Goal: Transaction & Acquisition: Purchase product/service

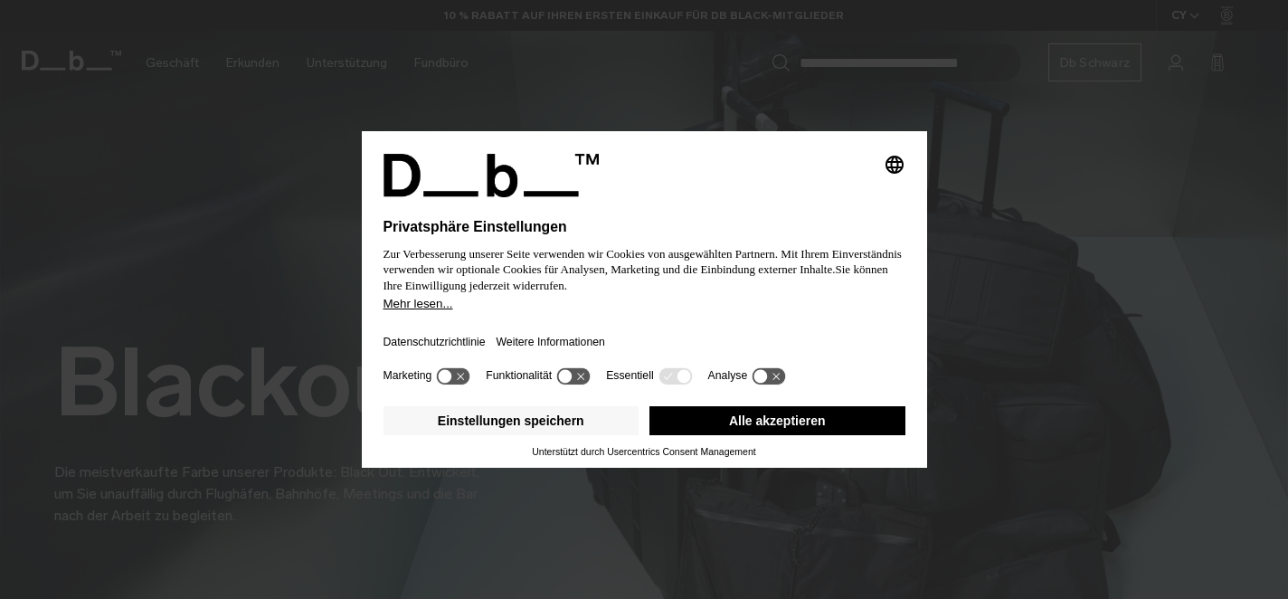
click at [766, 419] on font "Alle akzeptieren" at bounding box center [777, 420] width 97 height 14
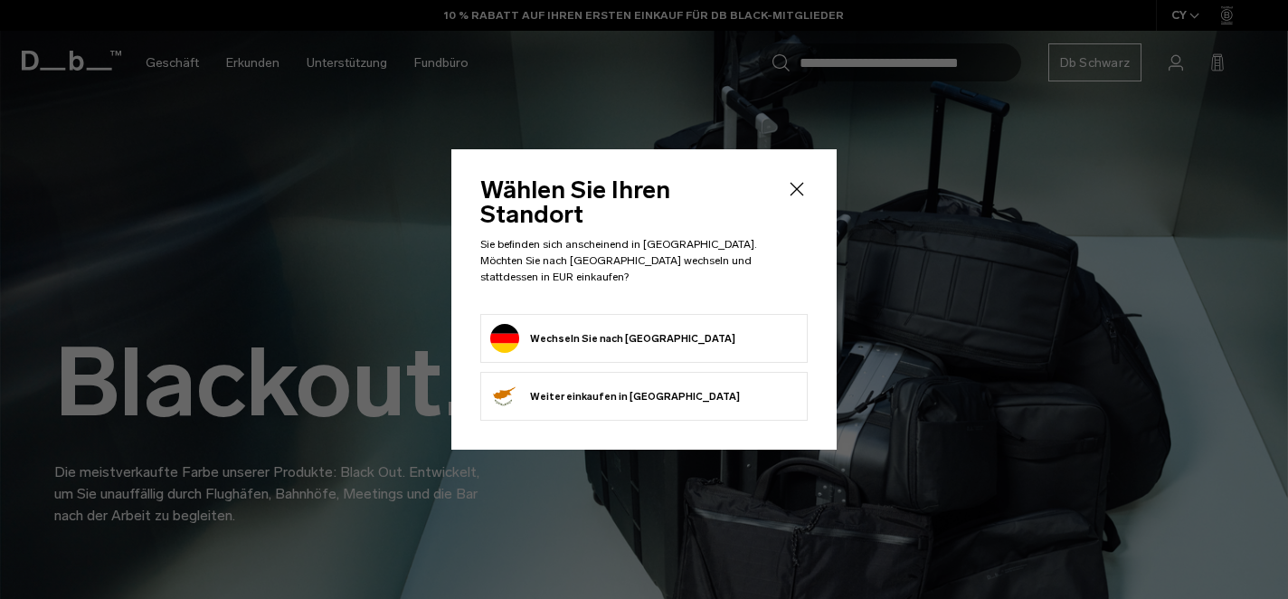
click at [792, 192] on icon "Schließen" at bounding box center [797, 189] width 22 height 22
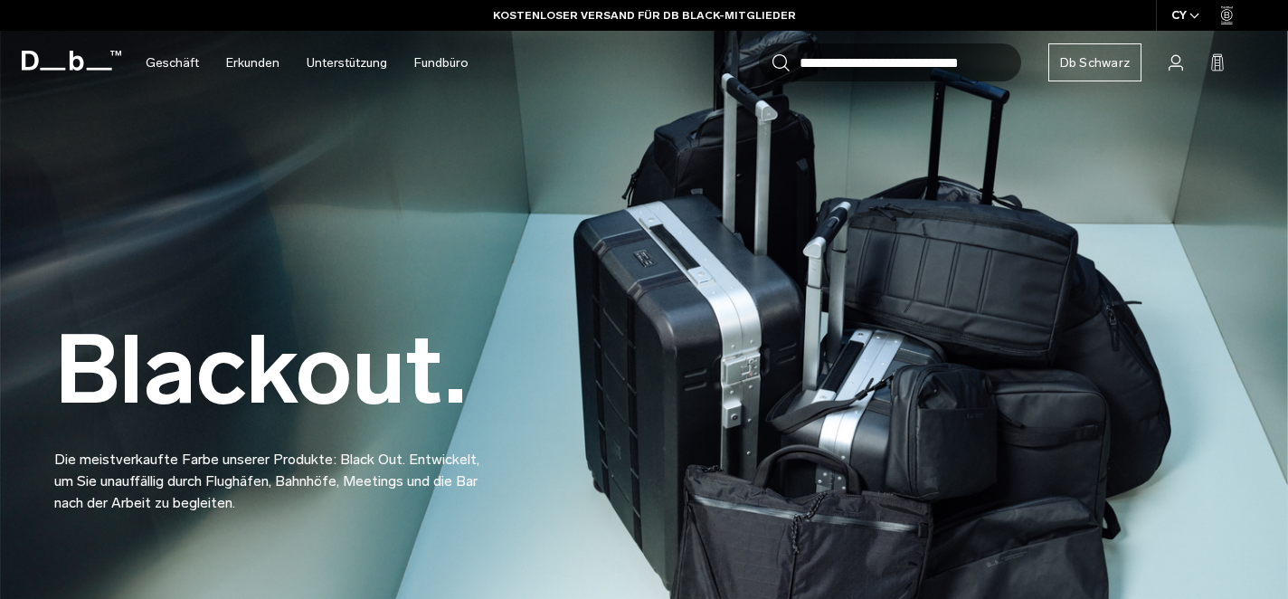
scroll to position [16, 0]
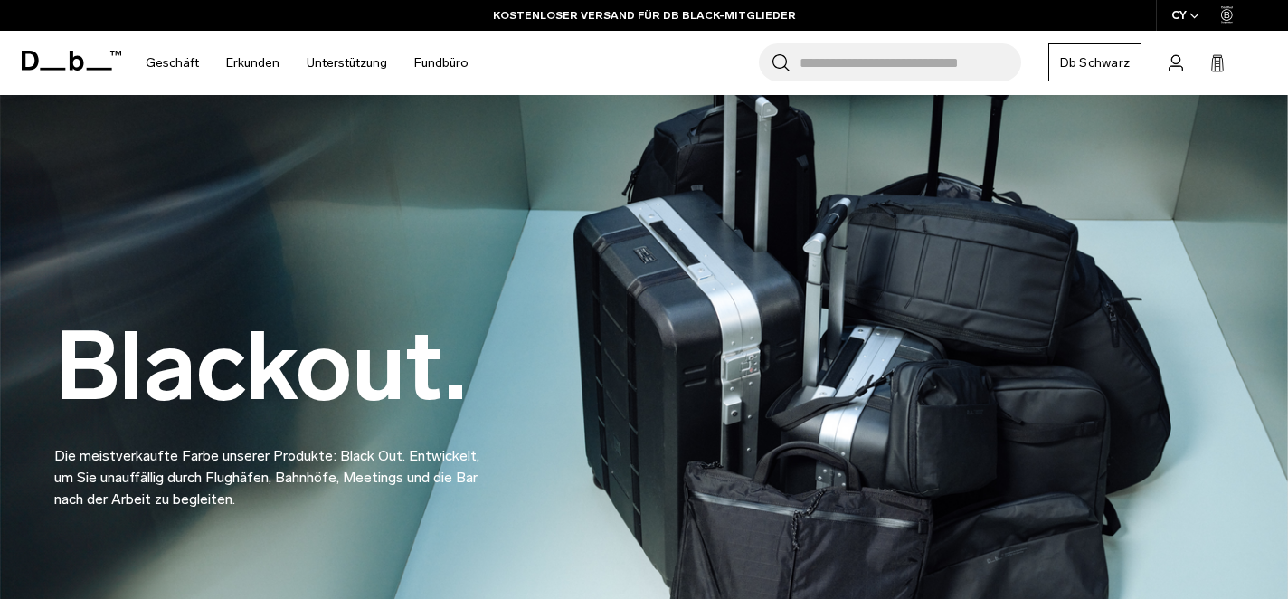
click at [1082, 62] on font "Db Schwarz" at bounding box center [1095, 62] width 71 height 15
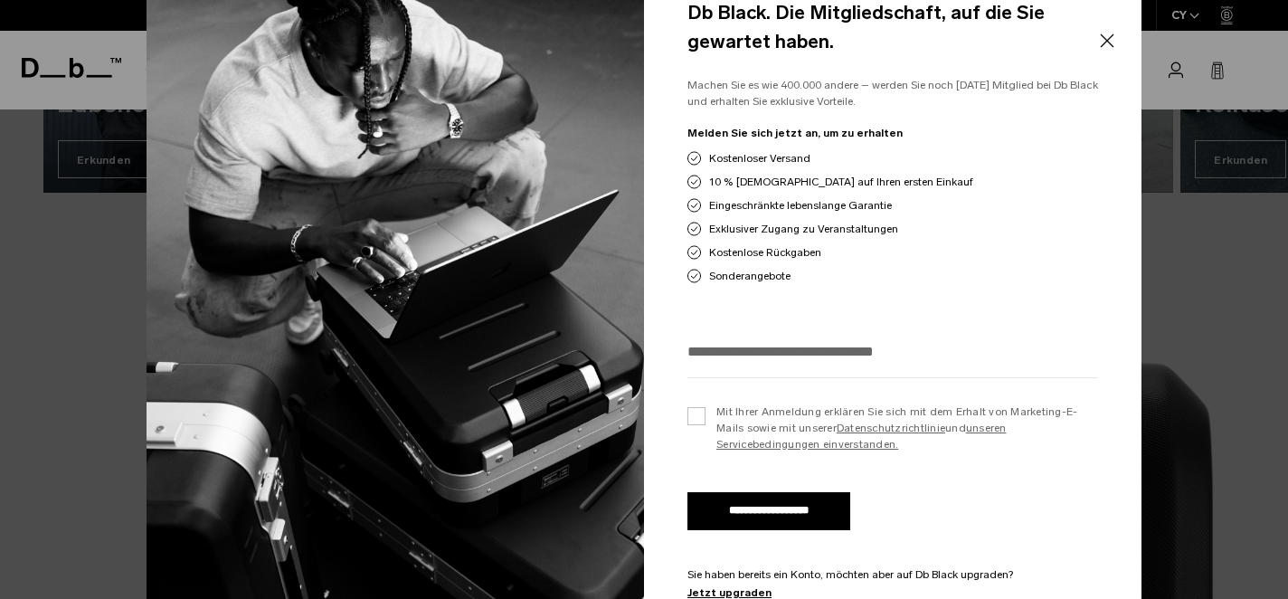
scroll to position [2326, 0]
click at [775, 507] on input "**********" at bounding box center [768, 511] width 163 height 38
click at [732, 371] on div at bounding box center [892, 357] width 411 height 42
click at [722, 370] on div at bounding box center [892, 357] width 411 height 42
click at [700, 370] on div at bounding box center [892, 357] width 411 height 42
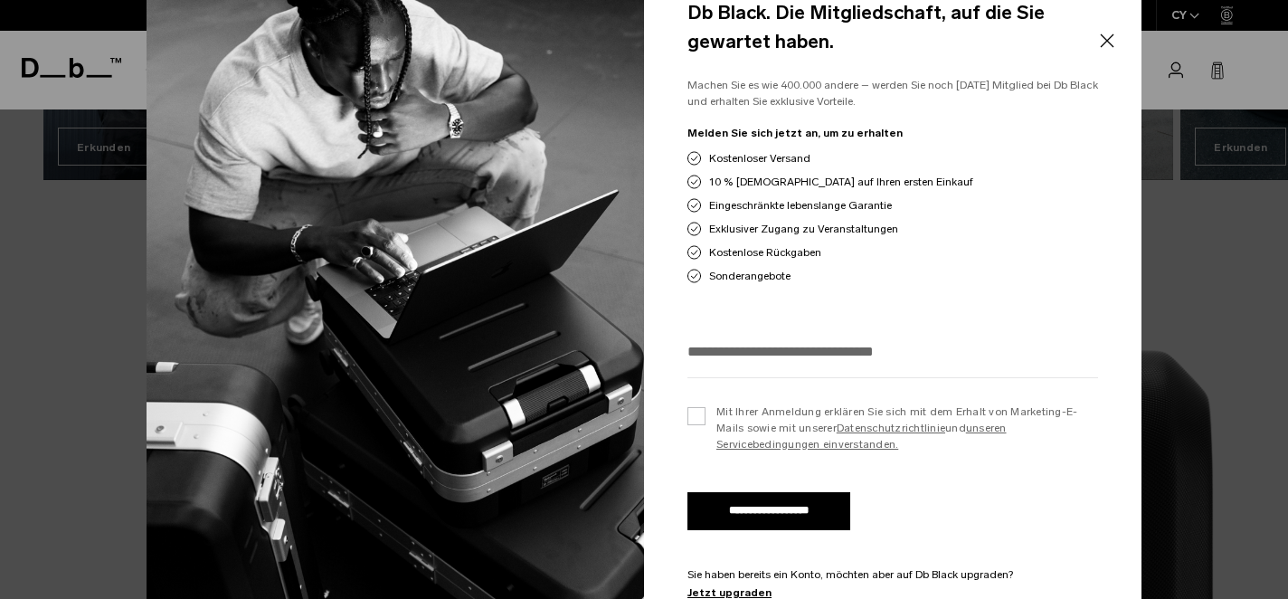
click at [700, 370] on div at bounding box center [892, 357] width 411 height 42
click at [767, 505] on input "**********" at bounding box center [768, 511] width 163 height 38
type input "**********"
click at [689, 420] on label "Mit Ihrer Anmeldung erklären Sie sich mit dem Erhalt von Marketing-E-Mails sowi…" at bounding box center [892, 427] width 411 height 49
click at [727, 507] on input "**********" at bounding box center [768, 511] width 163 height 38
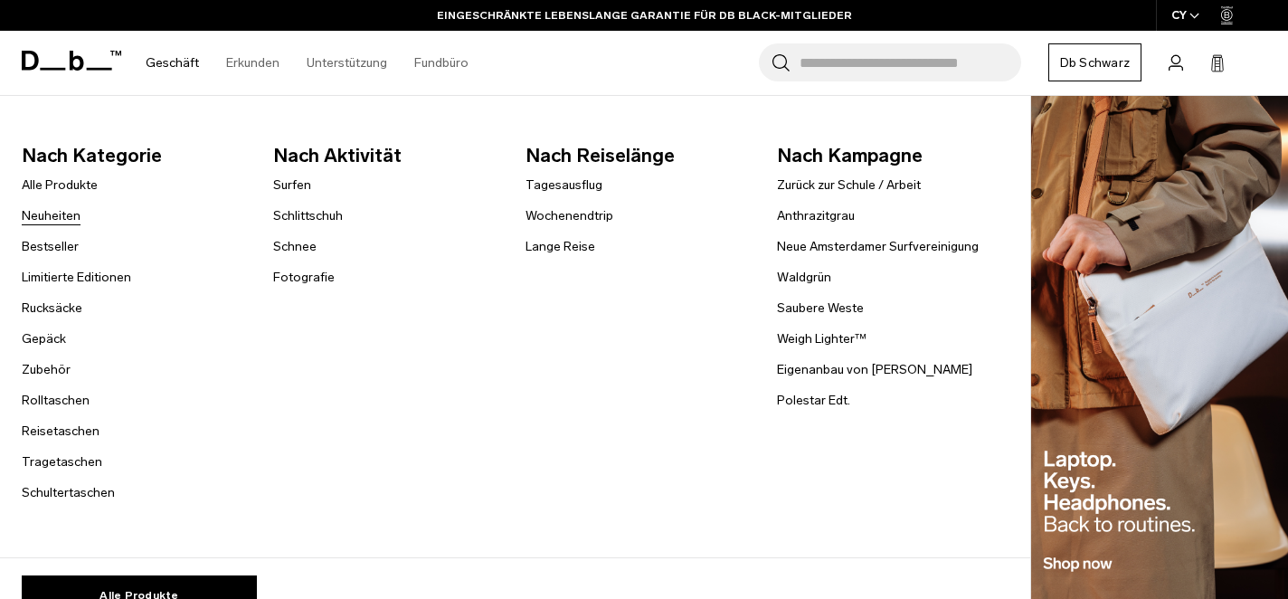
click at [68, 213] on font "Neuheiten" at bounding box center [51, 215] width 59 height 15
click at [62, 242] on font "Bestseller" at bounding box center [50, 246] width 57 height 15
click at [293, 244] on font "Schnee" at bounding box center [294, 246] width 43 height 15
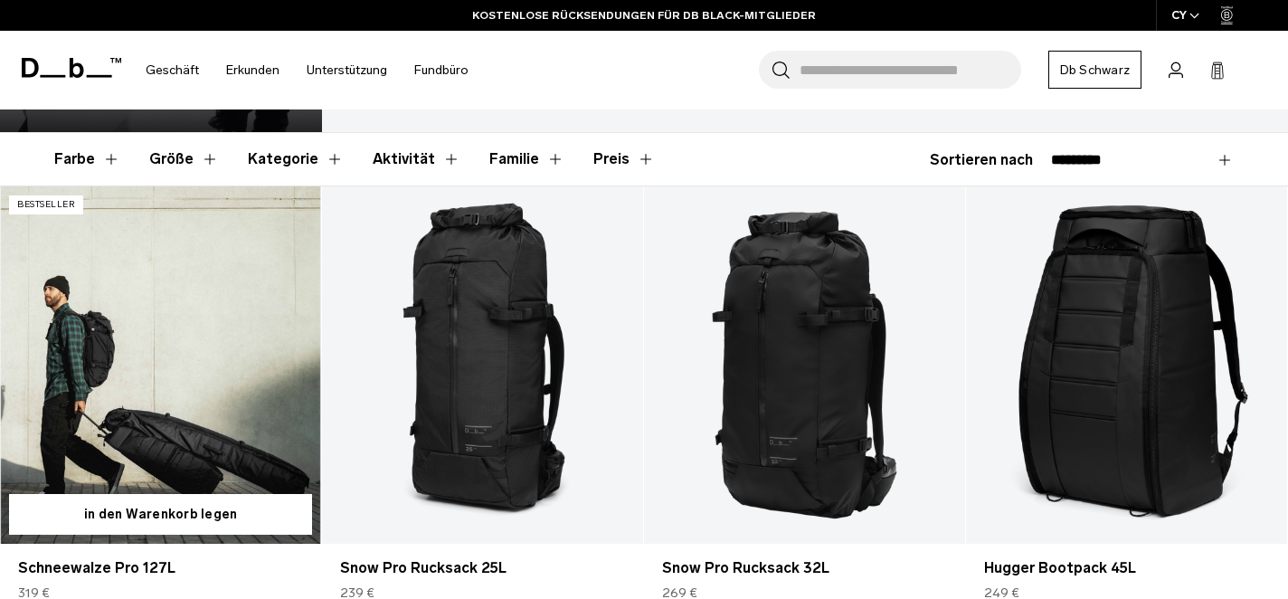
scroll to position [262, 0]
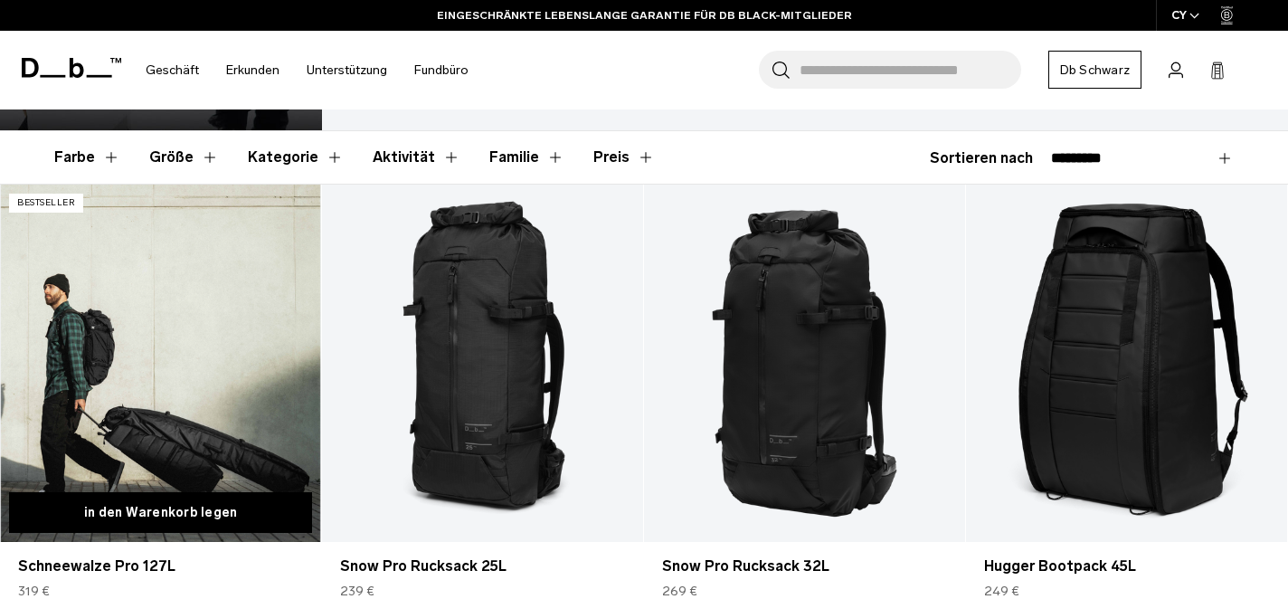
click at [146, 505] on font "in den Warenkorb legen" at bounding box center [161, 512] width 154 height 15
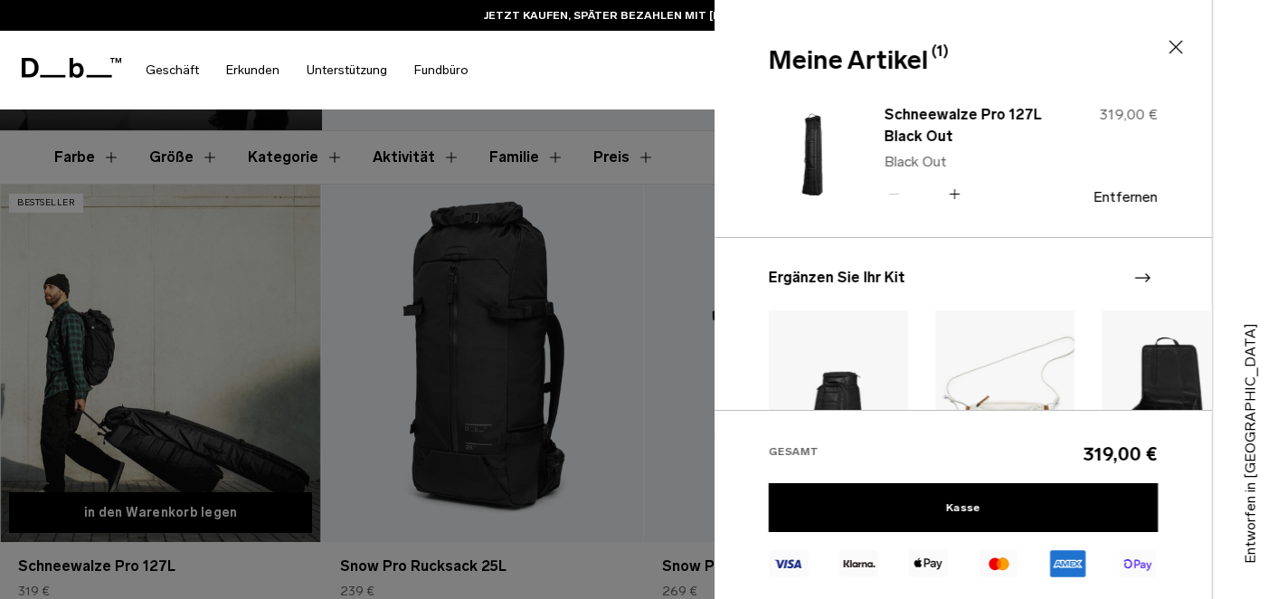
click at [1179, 42] on icon at bounding box center [1176, 48] width 14 height 14
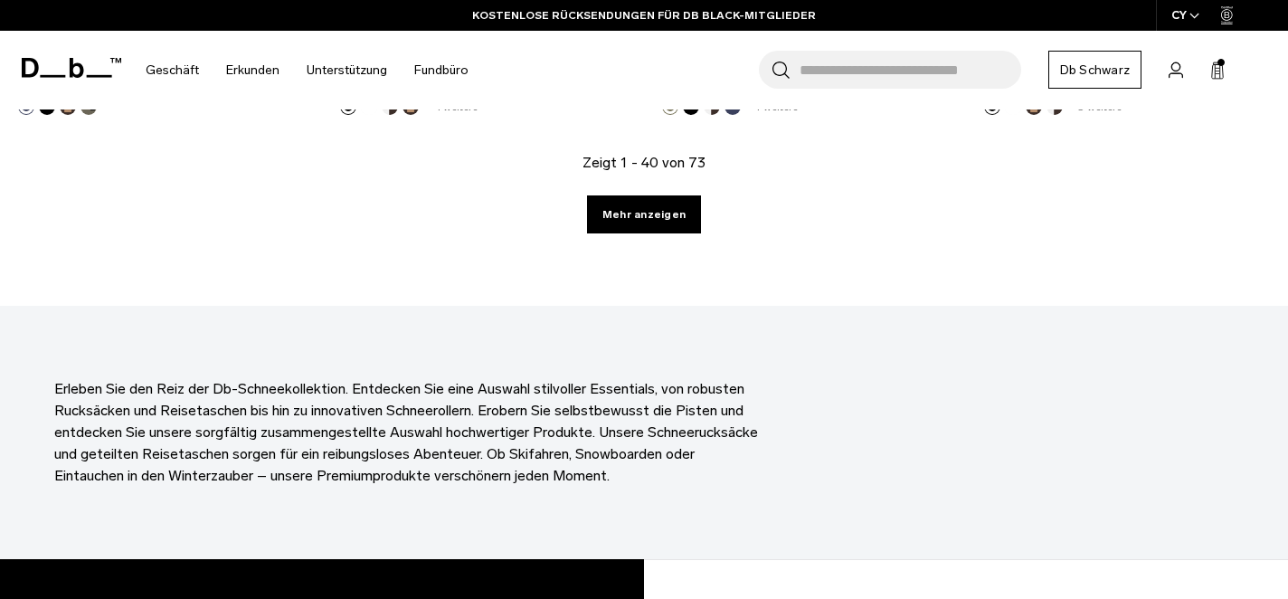
scroll to position [5276, 0]
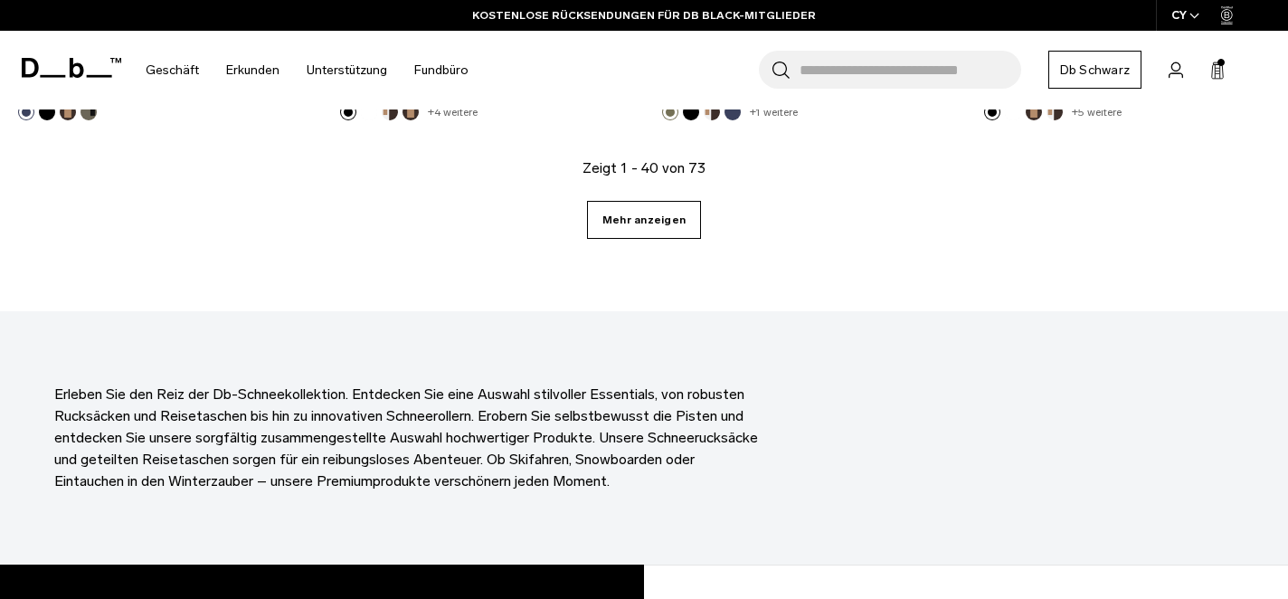
click at [661, 209] on link "Mehr anzeigen" at bounding box center [644, 220] width 114 height 38
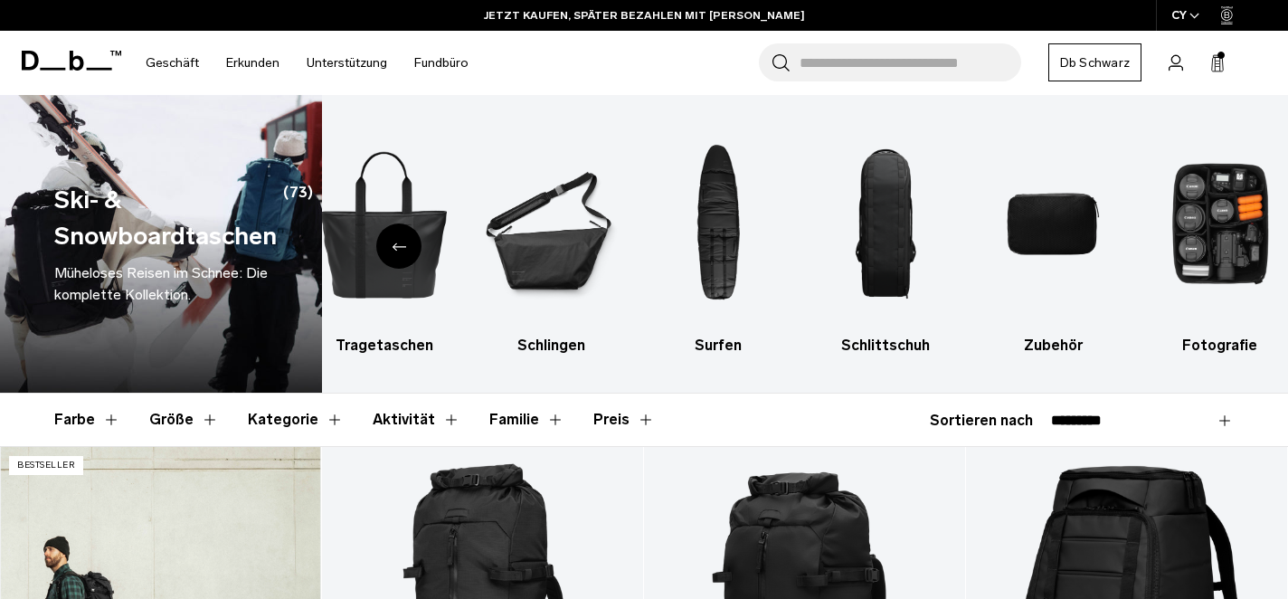
click at [891, 66] on input "Suche nach Taschen, Gepäck..." at bounding box center [910, 62] width 222 height 38
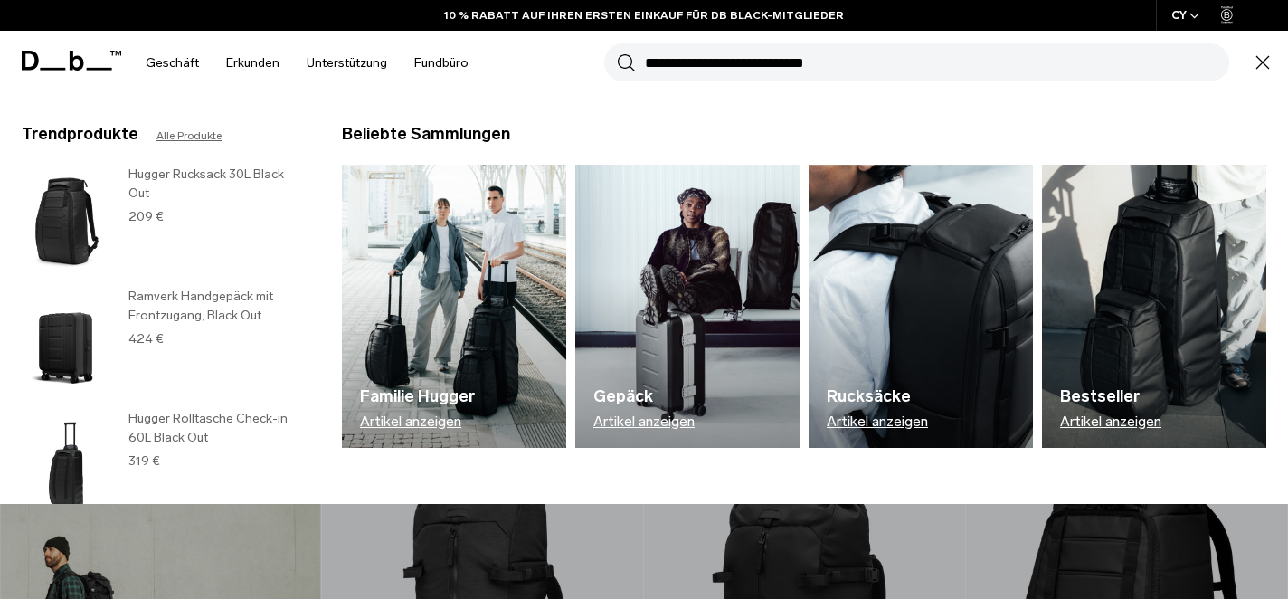
click at [457, 401] on font "Familie Hugger" at bounding box center [417, 396] width 115 height 20
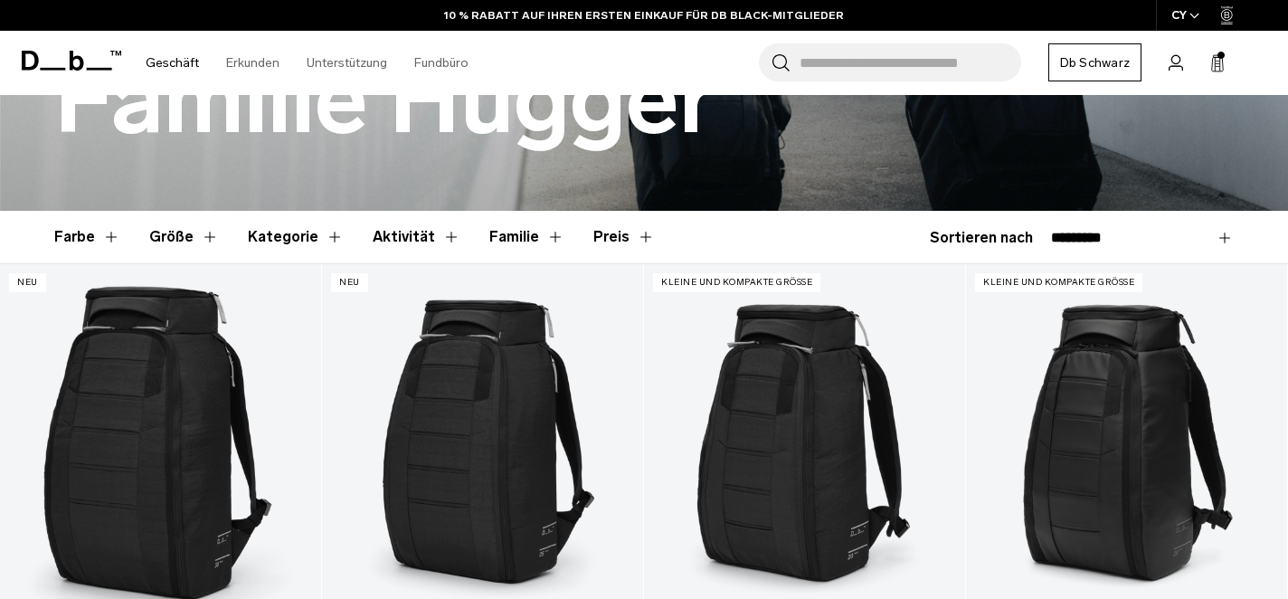
scroll to position [297, 0]
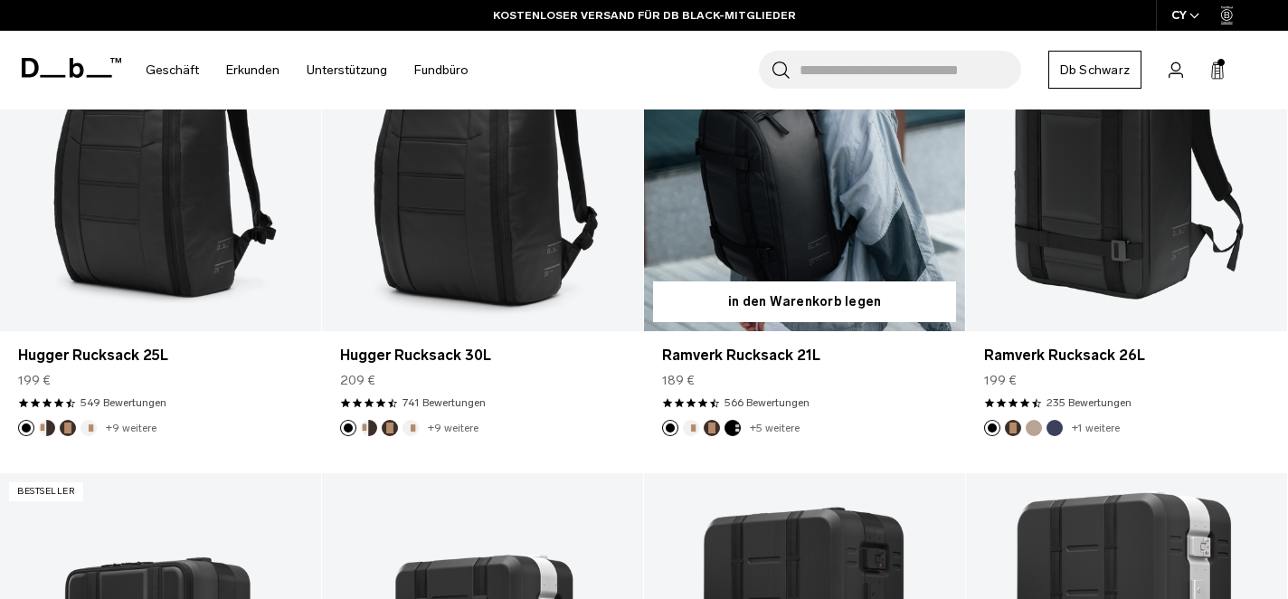
scroll to position [483, 0]
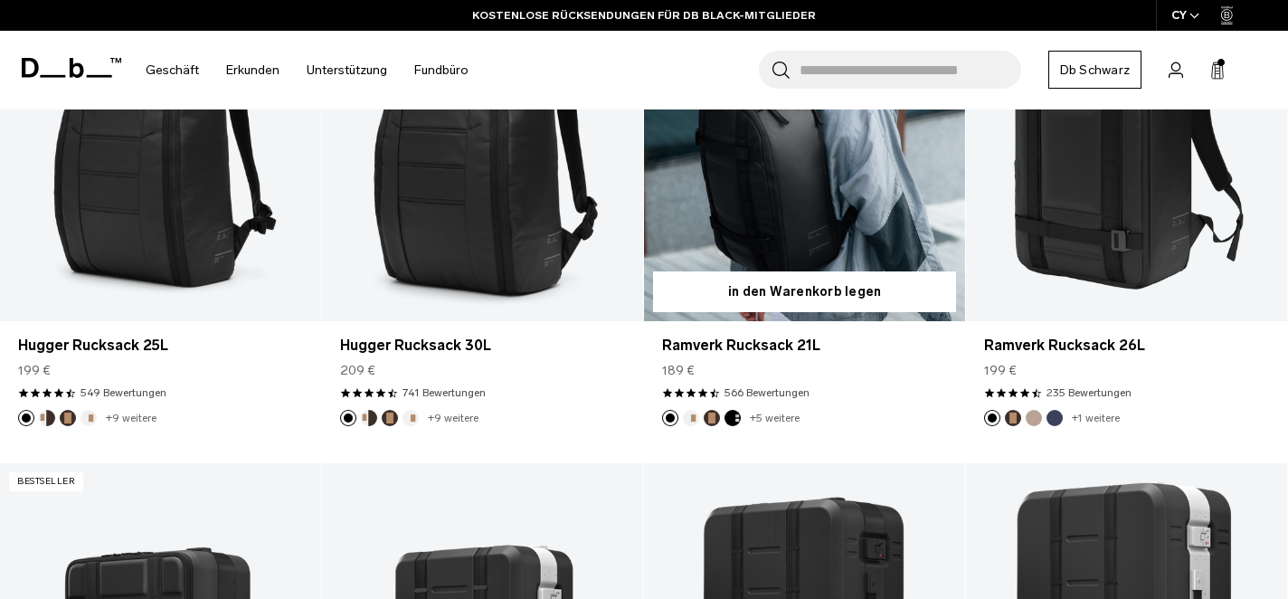
click at [694, 231] on link "Ramverk Rucksack 21L" at bounding box center [804, 142] width 321 height 356
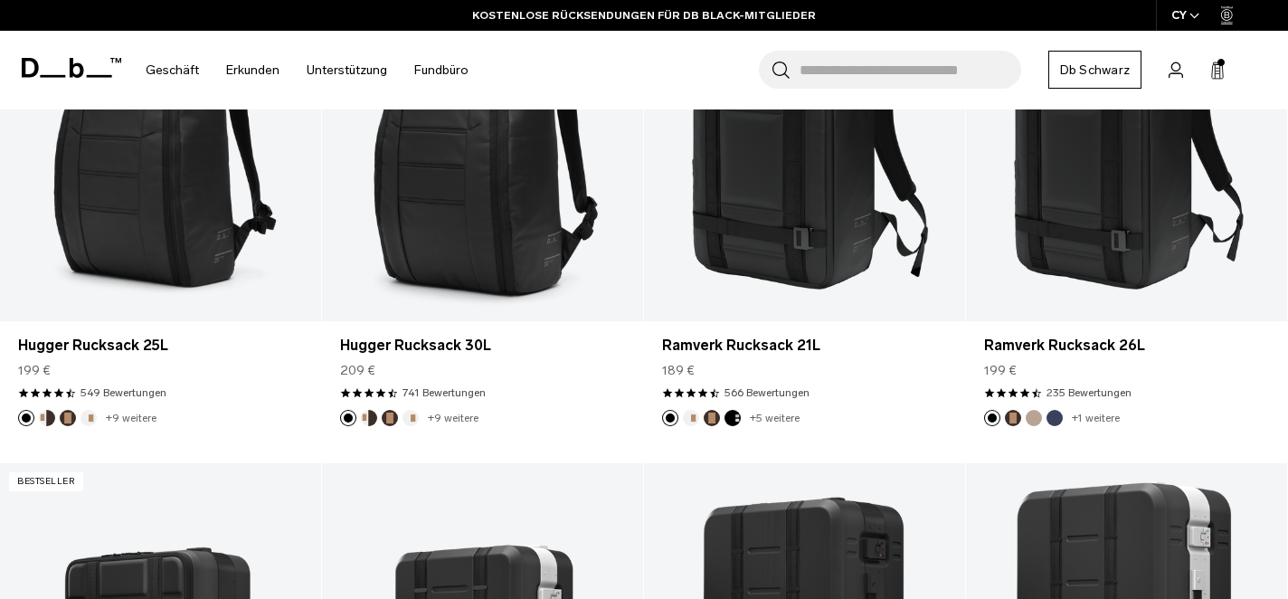
click at [844, 72] on input "Suche nach Taschen, Gepäck..." at bounding box center [910, 70] width 222 height 38
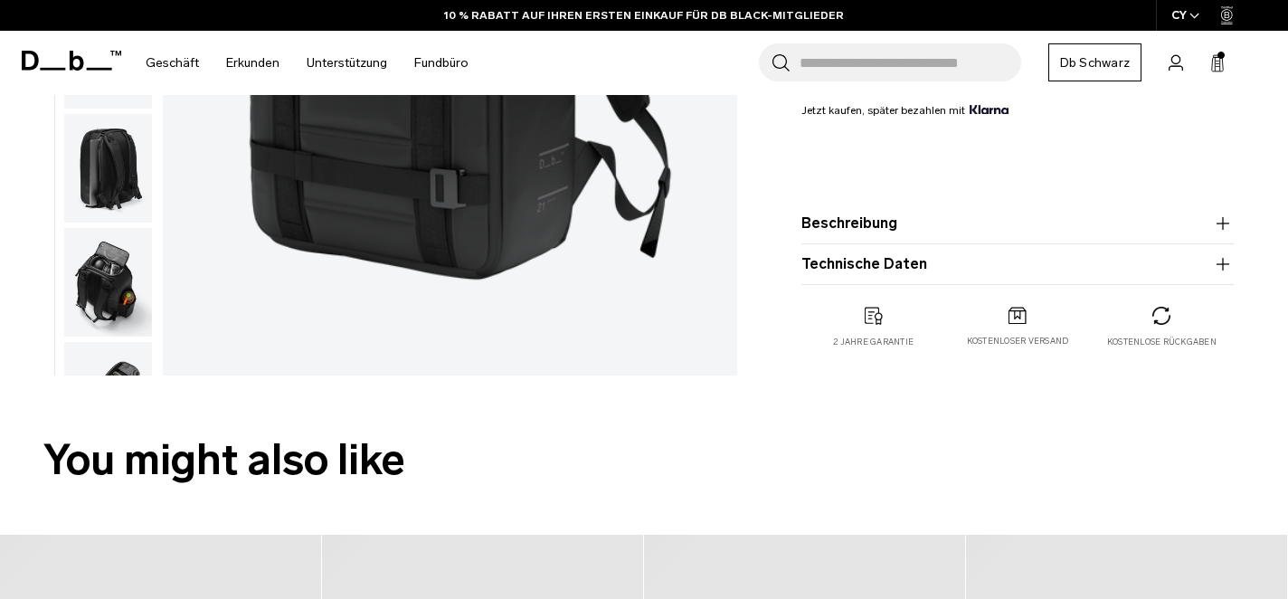
scroll to position [581, 0]
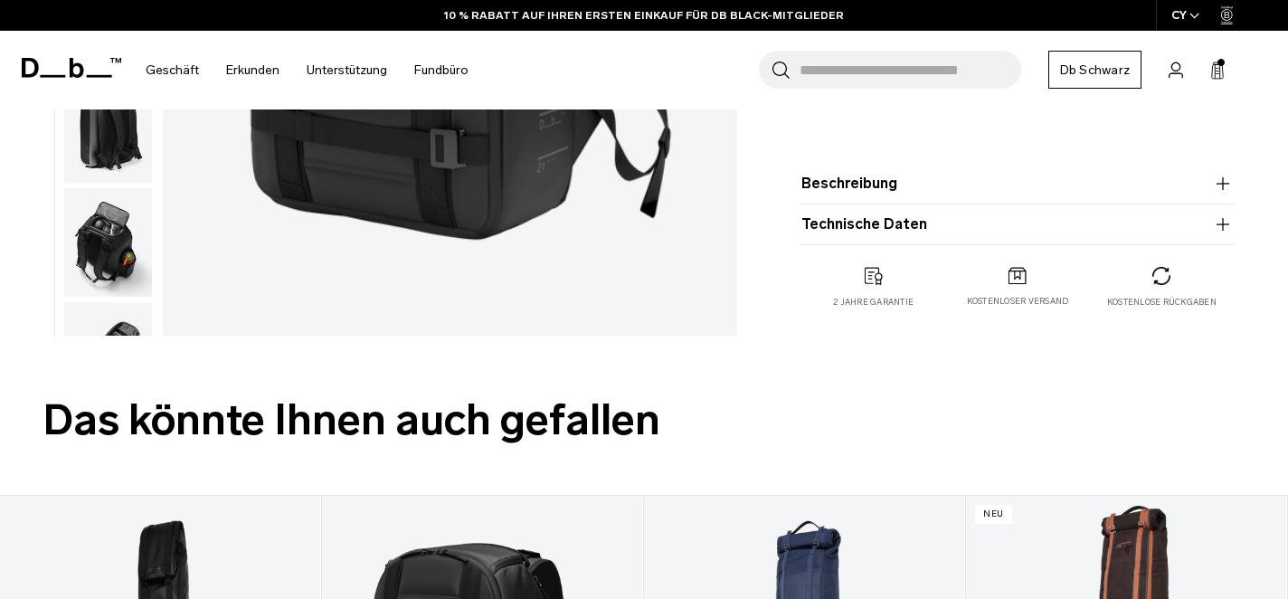
click at [819, 73] on input "Suche nach Taschen, Gepäck..." at bounding box center [910, 70] width 222 height 38
type input "**********"
click at [771, 60] on button "Suchen" at bounding box center [780, 70] width 19 height 20
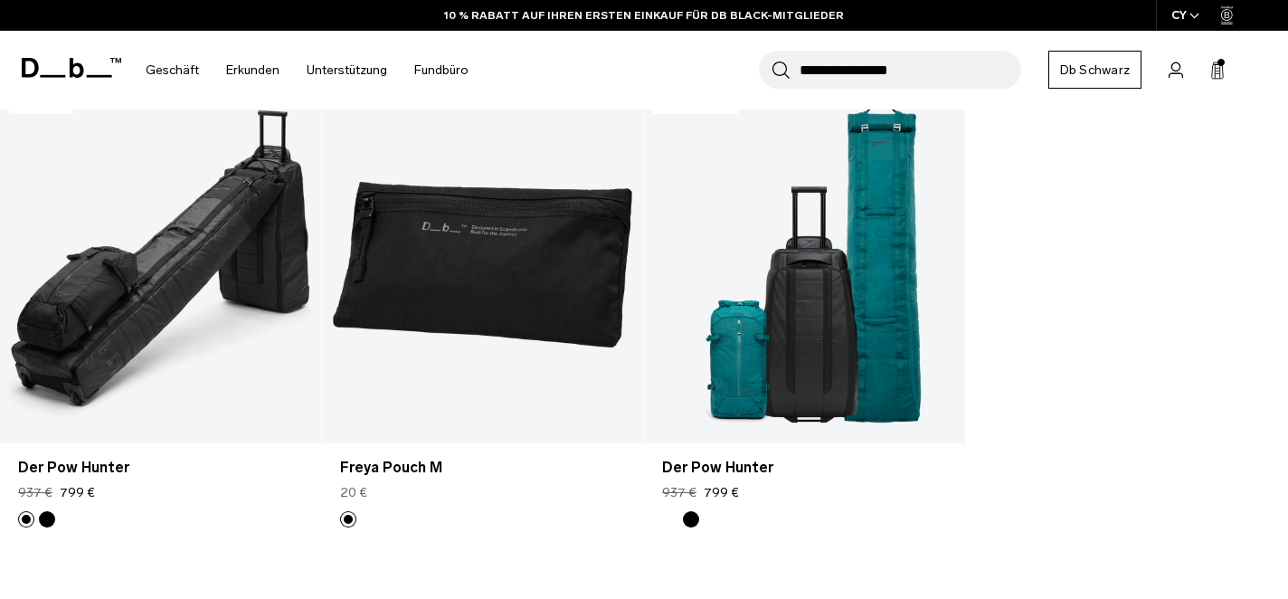
scroll to position [303, 0]
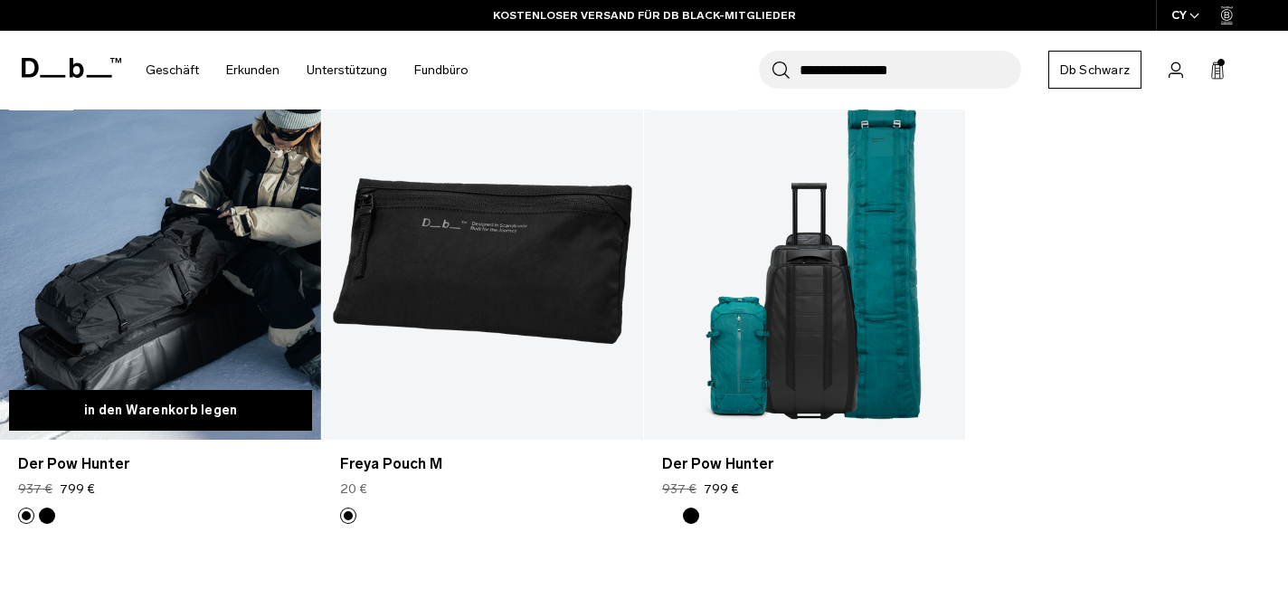
click at [168, 410] on font "in den Warenkorb legen" at bounding box center [161, 409] width 154 height 15
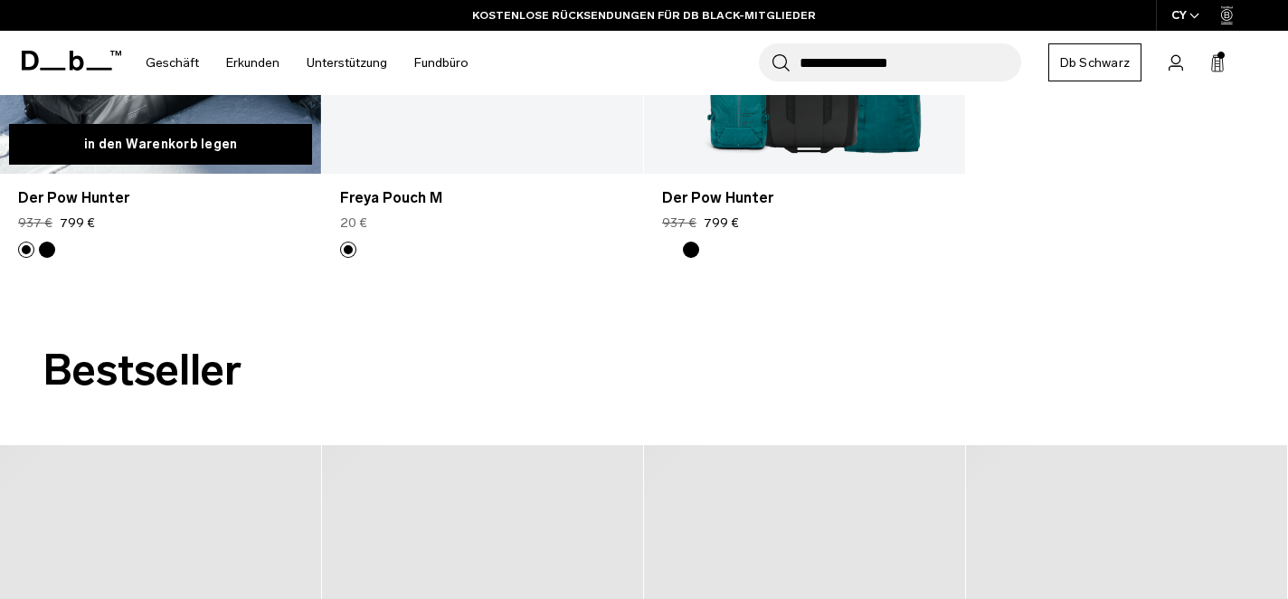
scroll to position [570, 0]
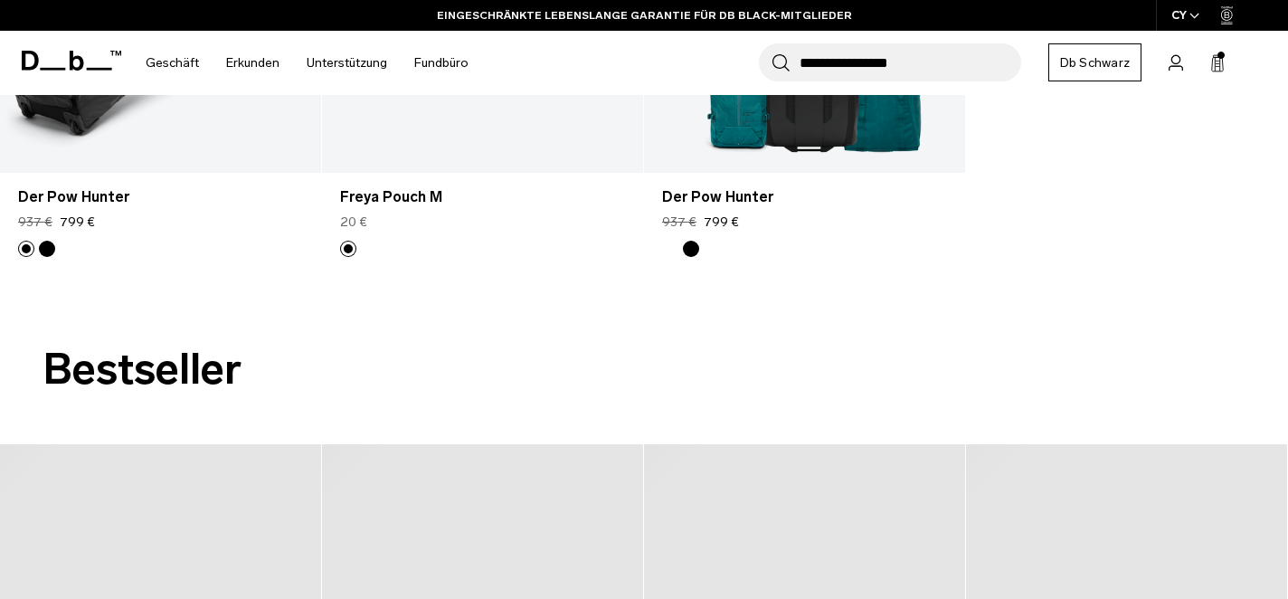
click at [1219, 64] on icon at bounding box center [1217, 63] width 14 height 18
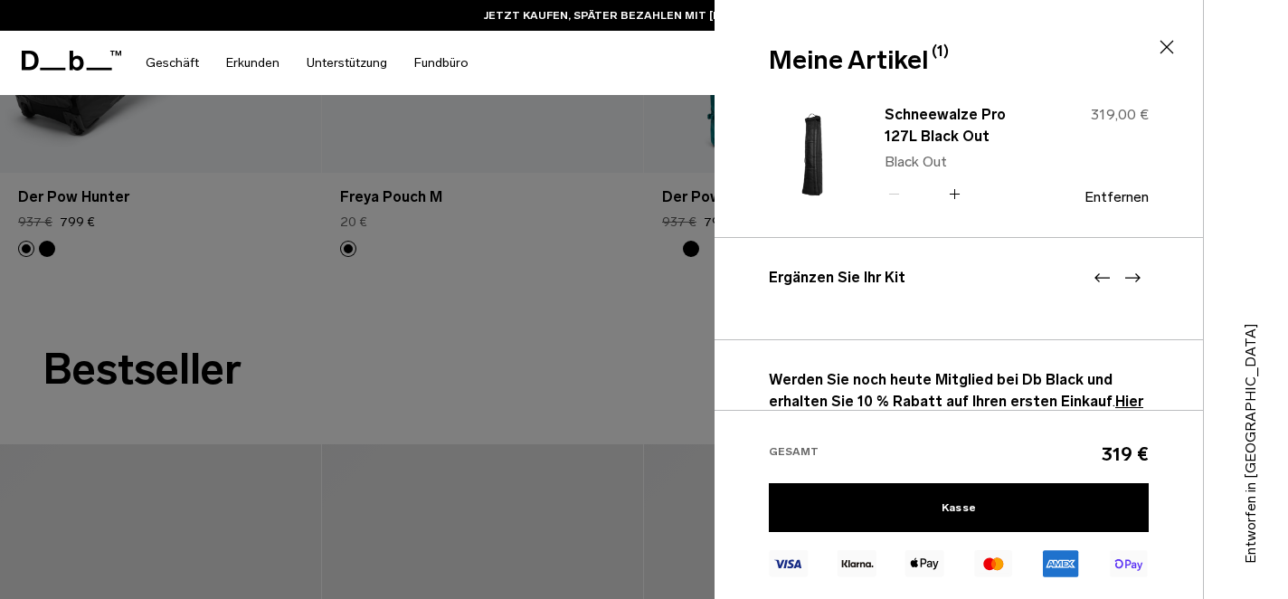
click at [1166, 43] on icon at bounding box center [1167, 47] width 22 height 22
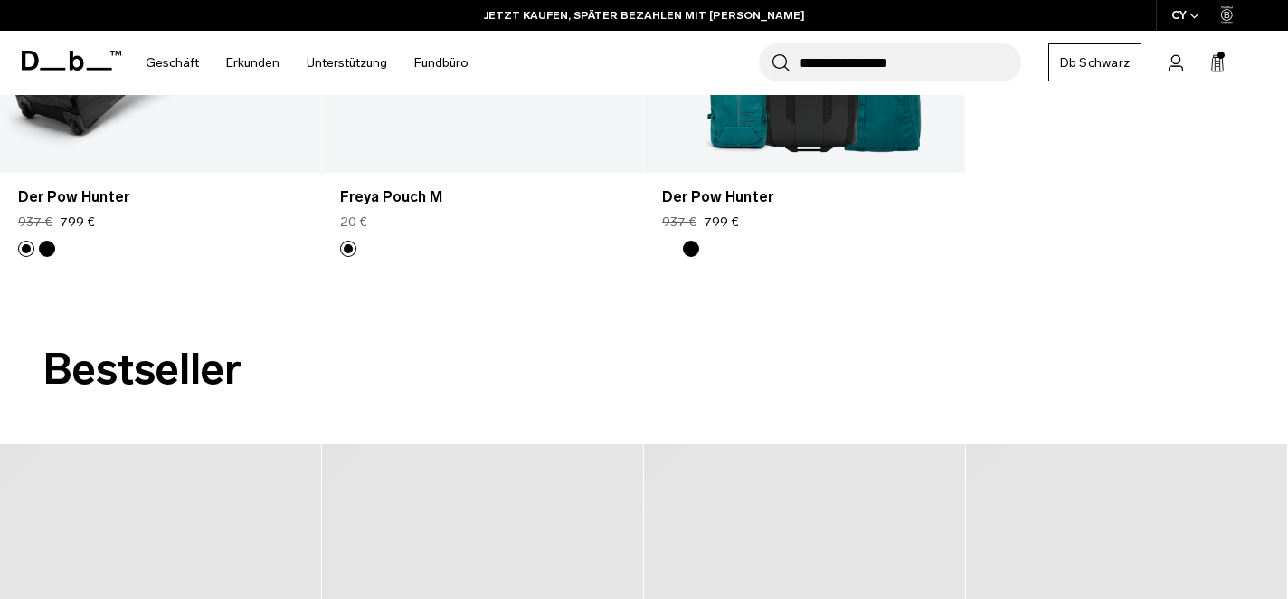
click at [1219, 57] on span at bounding box center [1220, 55] width 7 height 7
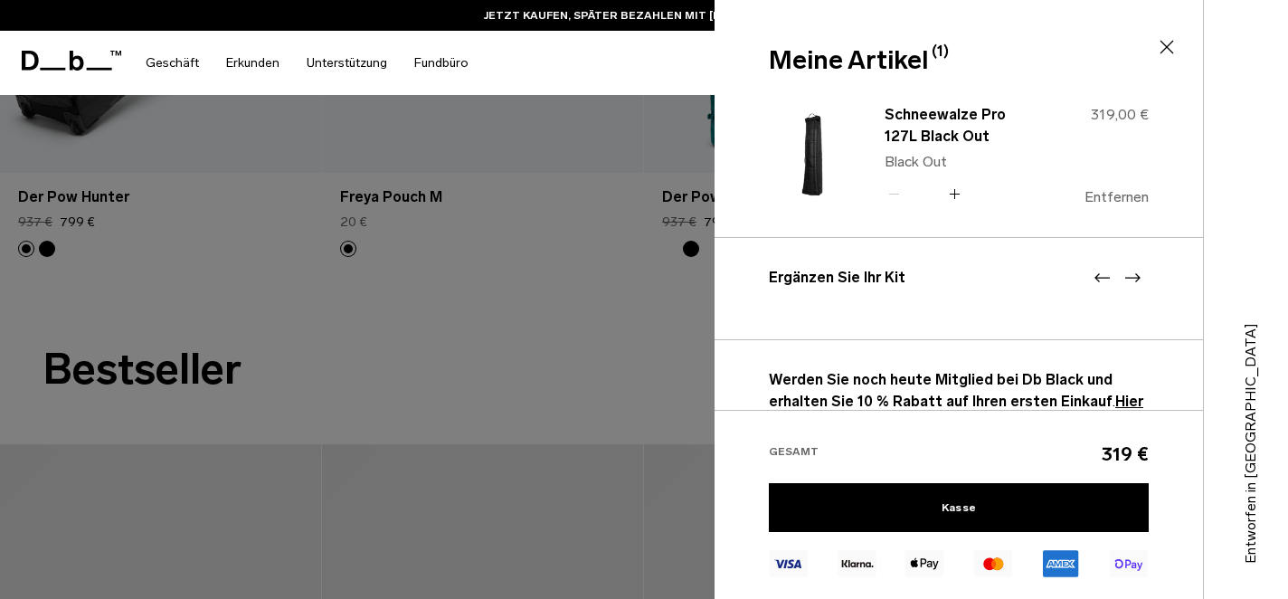
click at [1117, 190] on font "Entfernen" at bounding box center [1116, 196] width 64 height 17
click at [1128, 193] on font "Entfernen" at bounding box center [1116, 196] width 64 height 17
click at [1169, 39] on icon at bounding box center [1167, 47] width 22 height 22
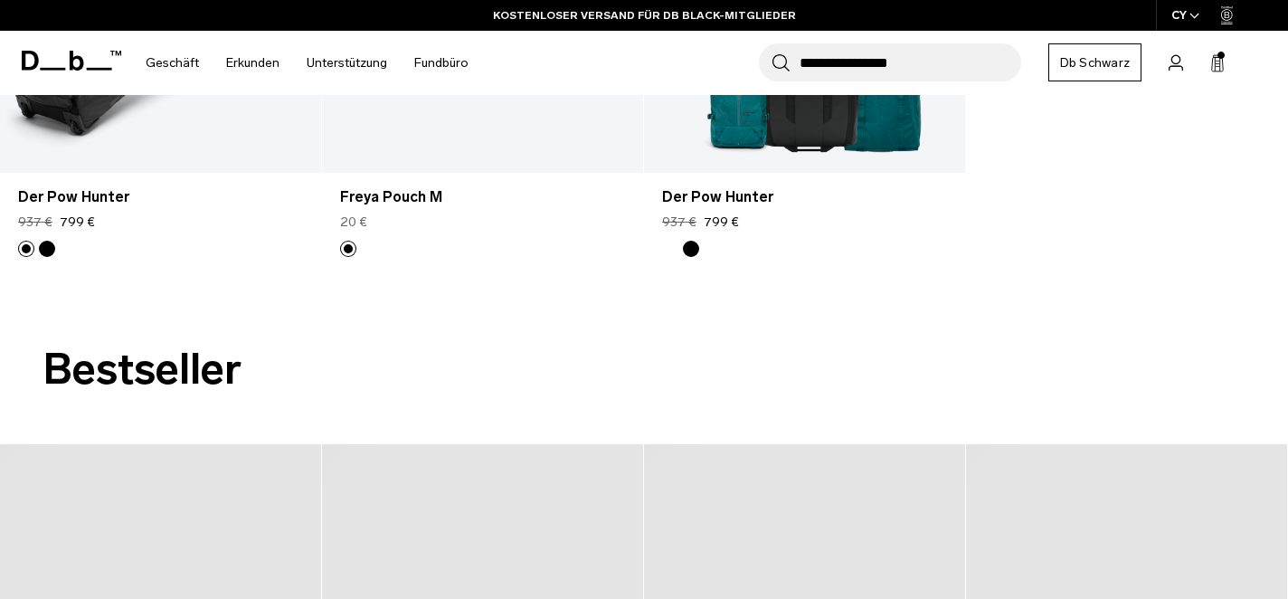
scroll to position [377, 0]
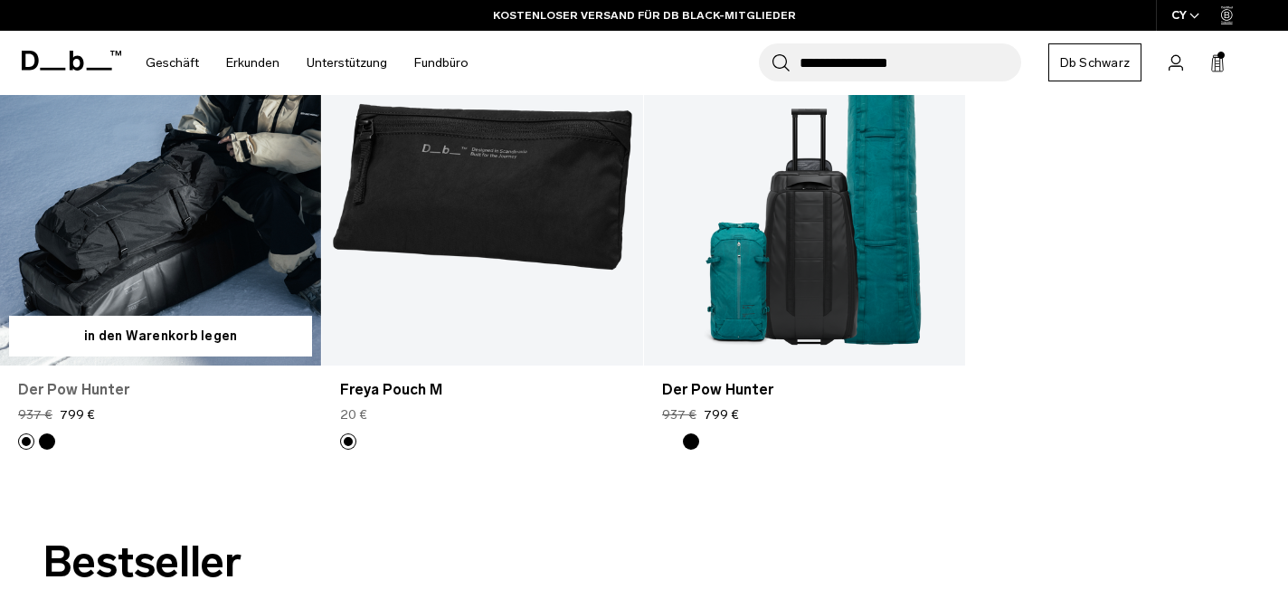
click at [89, 382] on font "Der Pow Hunter" at bounding box center [73, 389] width 111 height 17
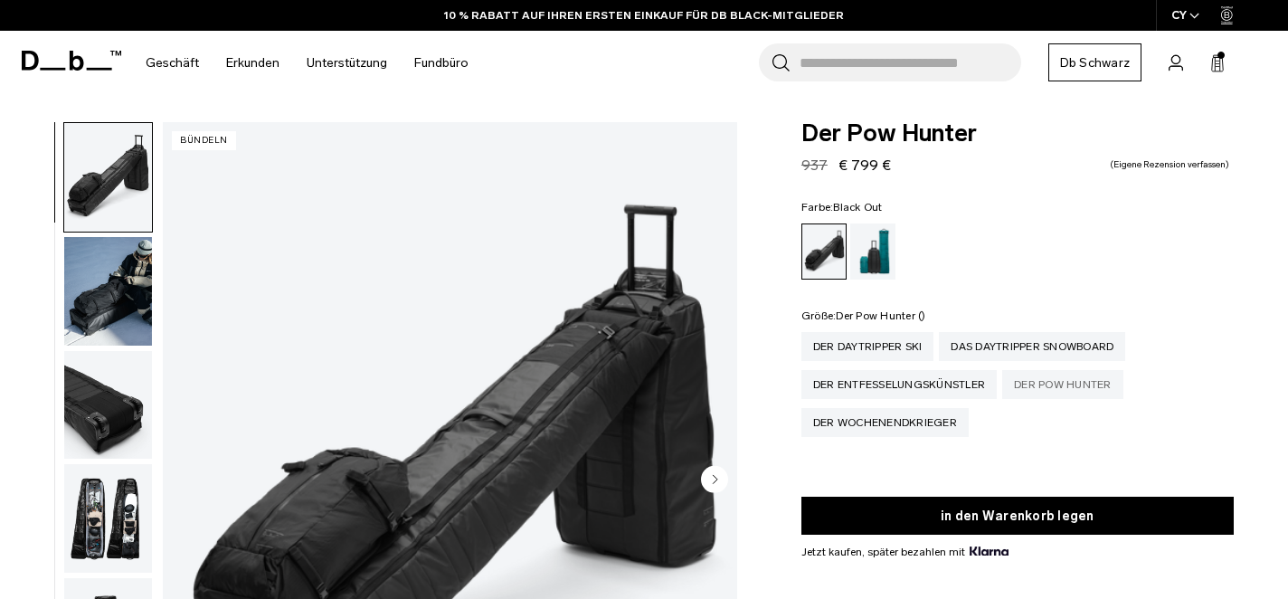
click at [1060, 387] on div "Der Pow Hunter" at bounding box center [1062, 384] width 121 height 29
click at [1066, 381] on div "Der Pow Hunter" at bounding box center [1062, 384] width 121 height 29
click at [1216, 66] on icon at bounding box center [1217, 63] width 14 height 18
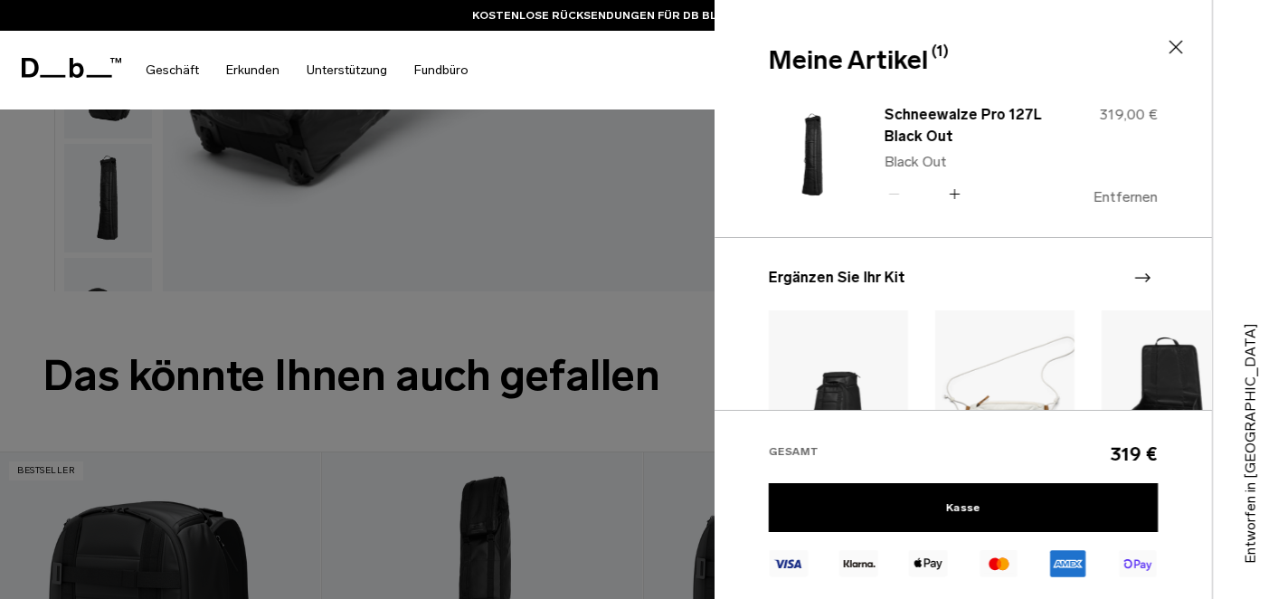
click at [1131, 196] on font "Entfernen" at bounding box center [1125, 196] width 64 height 17
click at [1128, 195] on font "Entfernen" at bounding box center [1125, 196] width 64 height 17
click at [1173, 45] on icon at bounding box center [1176, 47] width 22 height 22
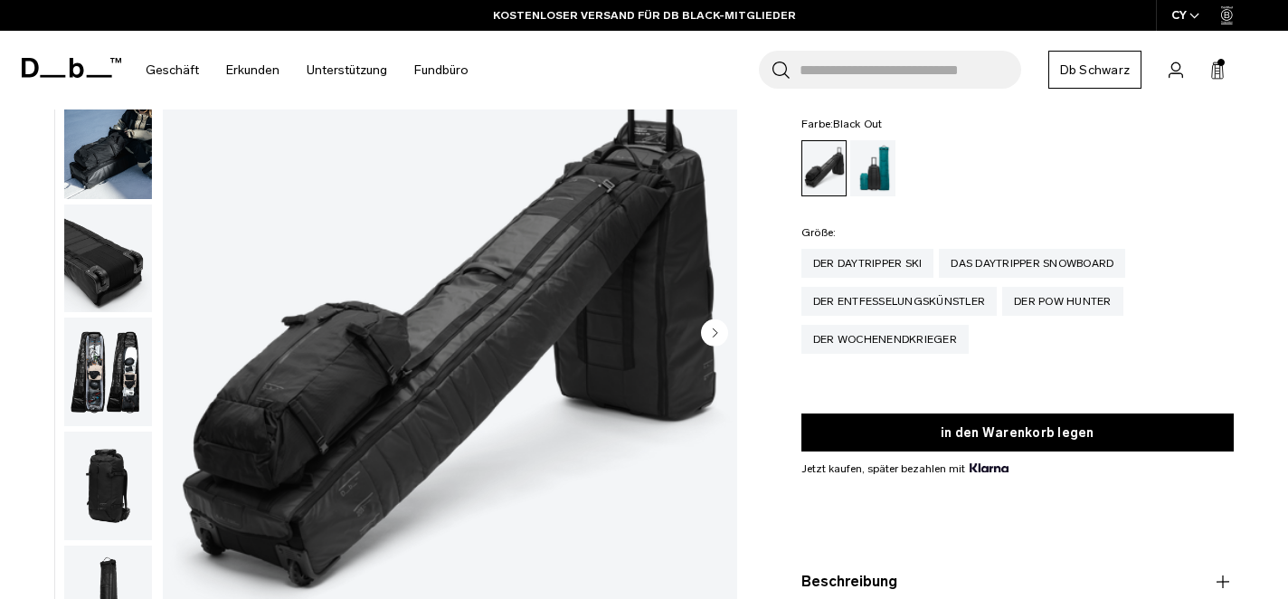
scroll to position [89, 0]
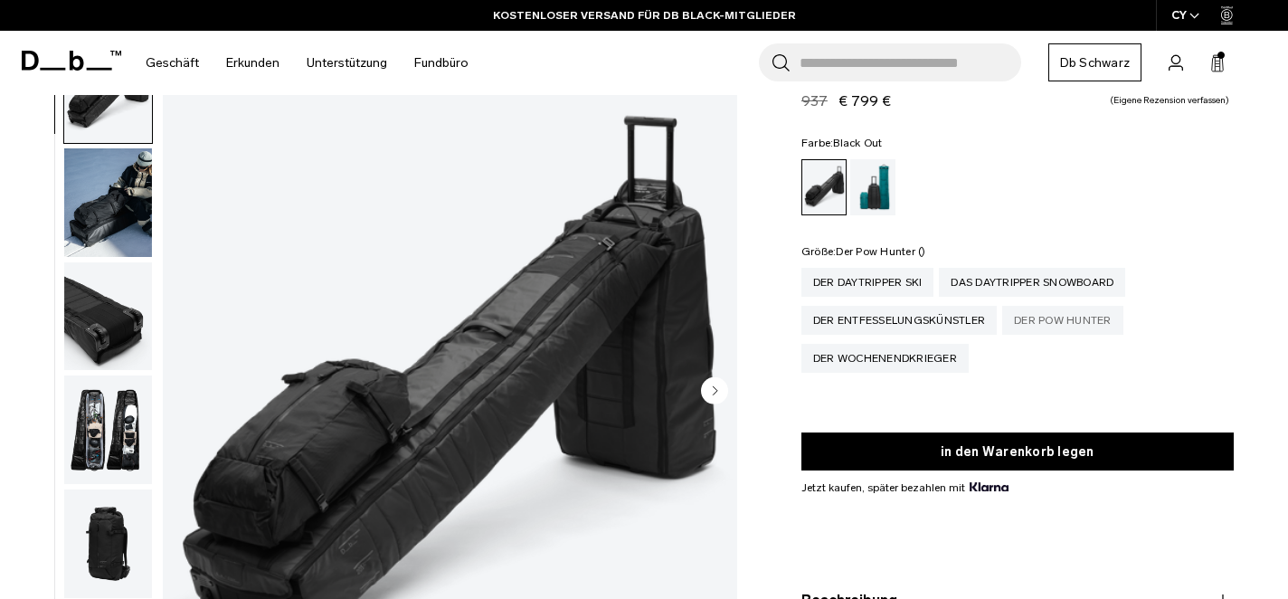
click at [1053, 319] on div "Der Pow Hunter" at bounding box center [1062, 320] width 121 height 29
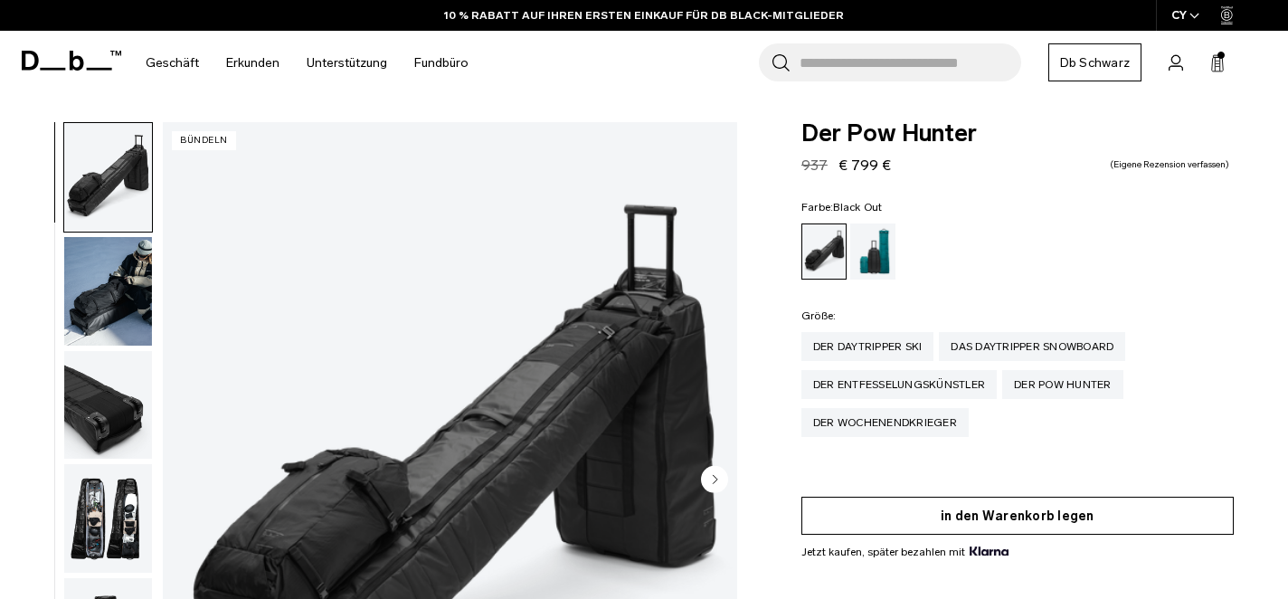
click at [1031, 511] on font "in den Warenkorb legen" at bounding box center [1017, 515] width 154 height 15
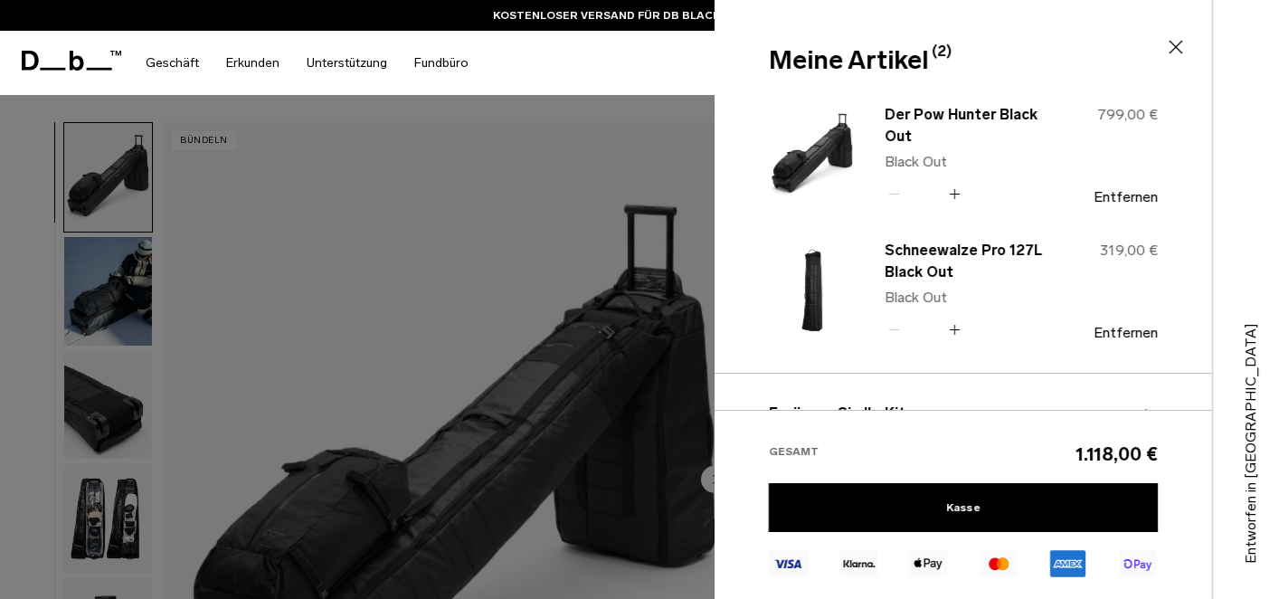
click at [955, 194] on icon at bounding box center [954, 194] width 17 height 26
click at [1128, 334] on font "Entfernen" at bounding box center [1125, 332] width 64 height 17
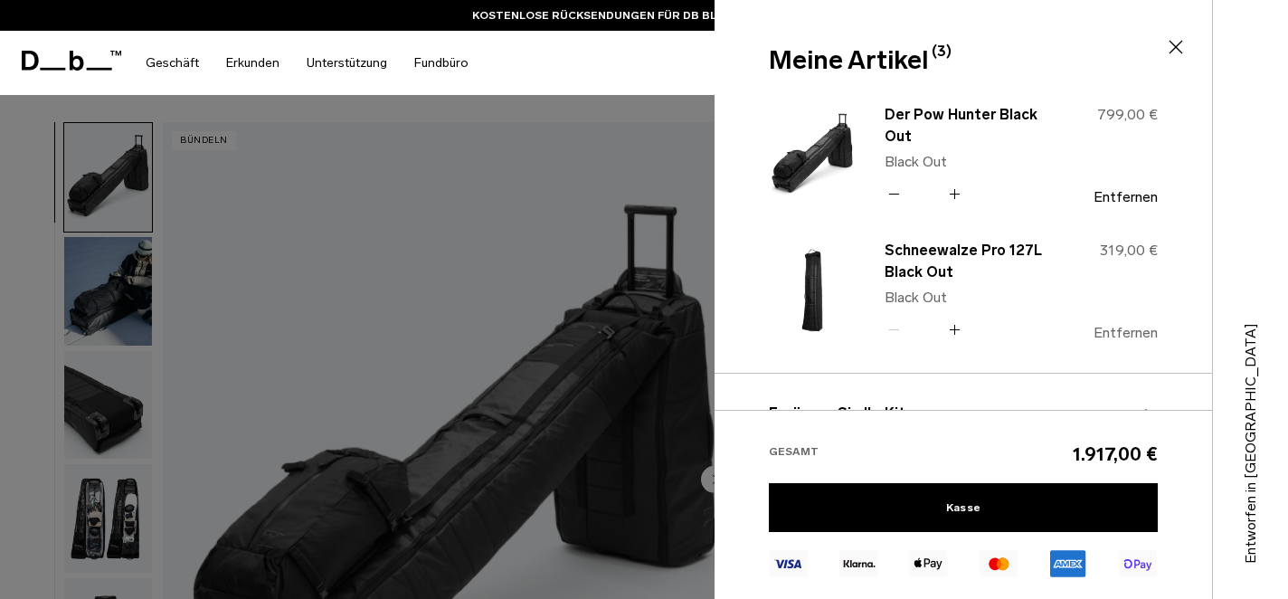
click at [1124, 333] on font "Entfernen" at bounding box center [1125, 332] width 64 height 17
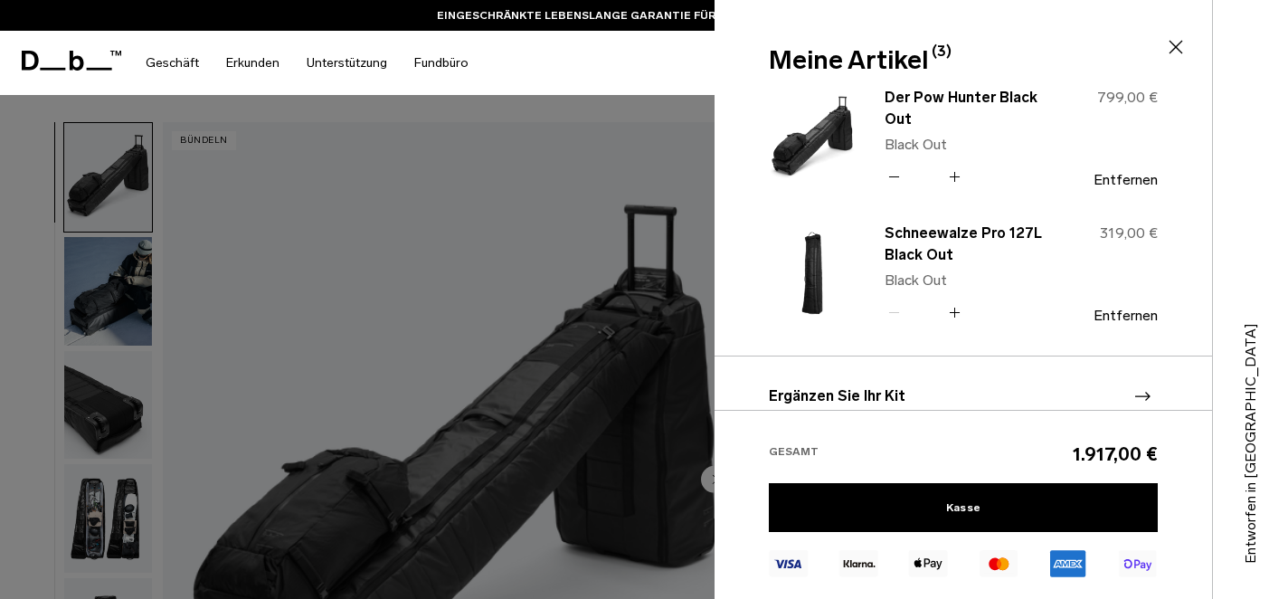
scroll to position [16, 0]
click at [1123, 315] on font "Entfernen" at bounding box center [1125, 315] width 64 height 17
click at [1120, 312] on font "Entfernen" at bounding box center [1125, 315] width 64 height 17
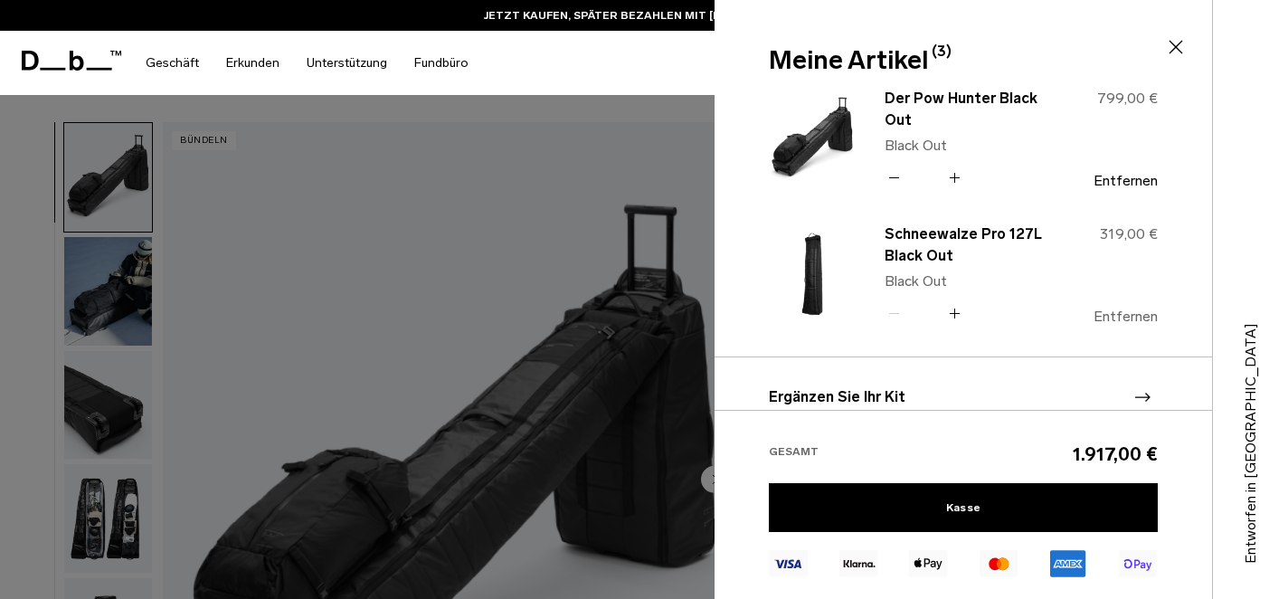
click at [1120, 312] on font "Entfernen" at bounding box center [1125, 315] width 64 height 17
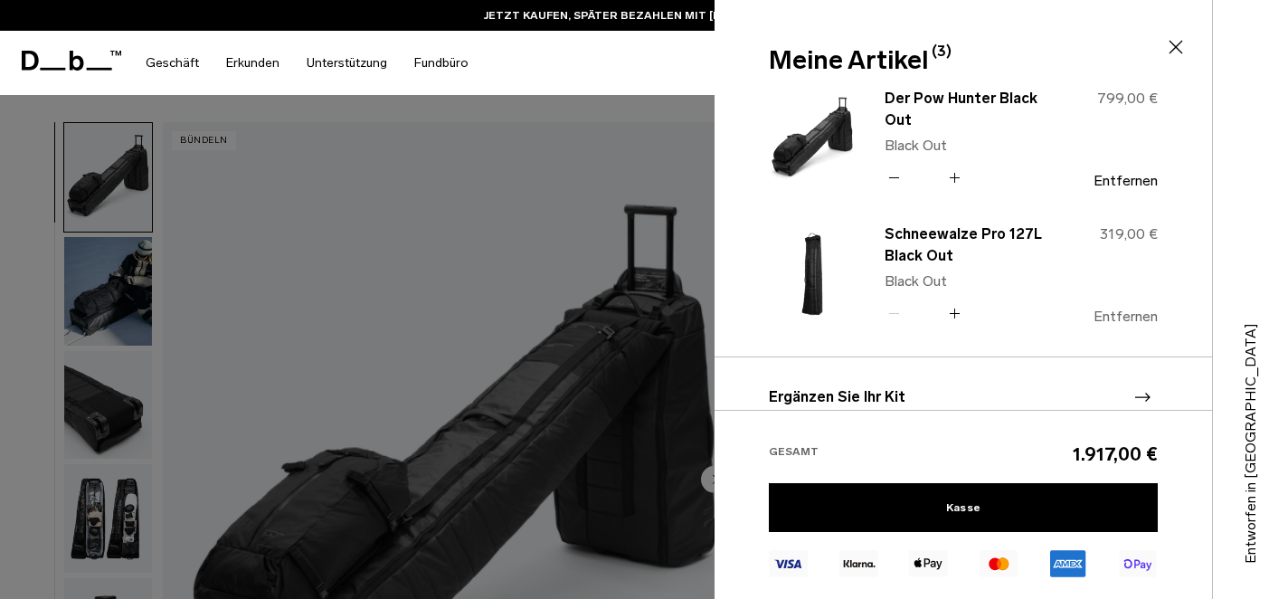
click at [1120, 312] on font "Entfernen" at bounding box center [1125, 315] width 64 height 17
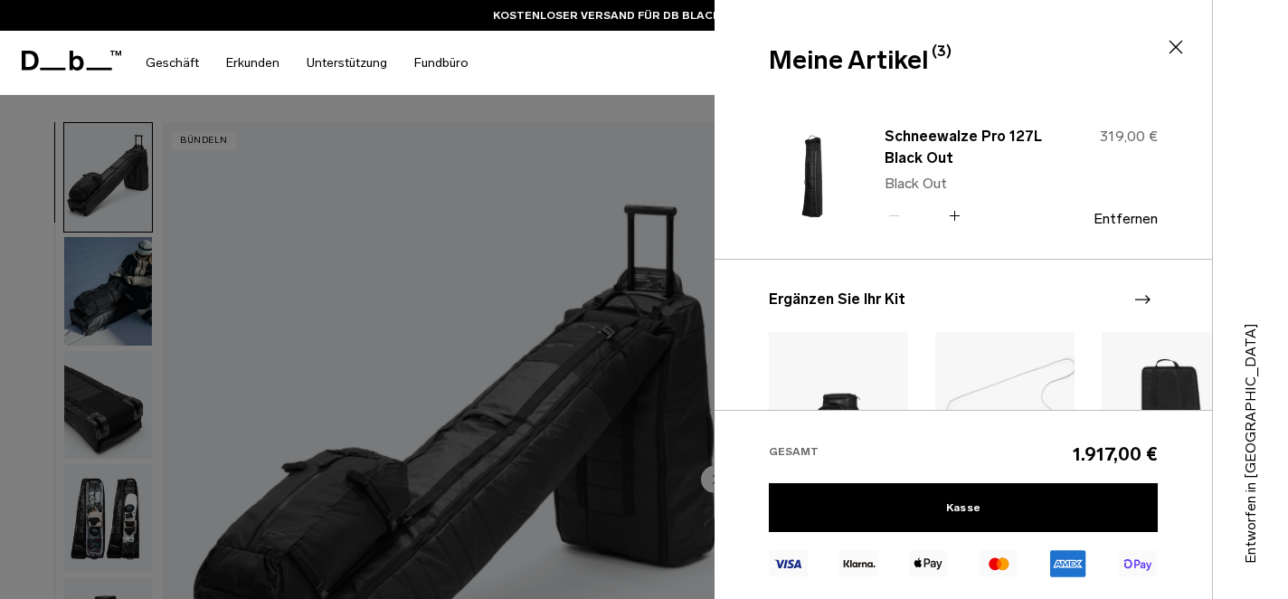
scroll to position [97, 0]
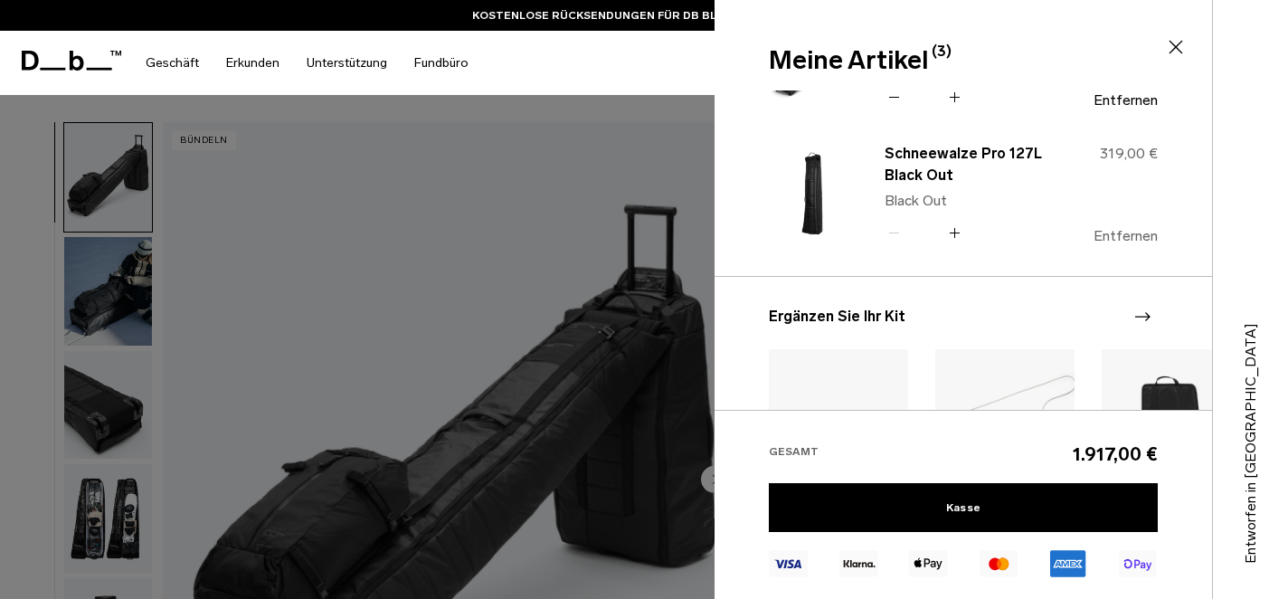
click at [1128, 238] on font "Entfernen" at bounding box center [1125, 235] width 64 height 17
click at [954, 230] on icon at bounding box center [954, 232] width 1 height 10
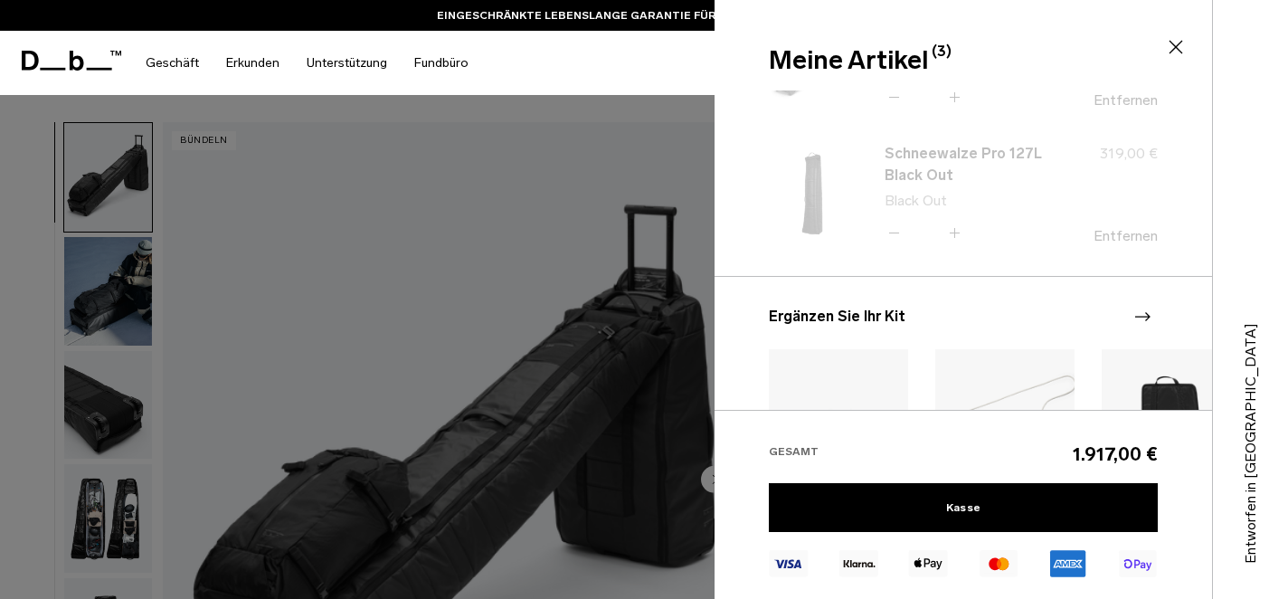
click at [954, 230] on div "Der Pow Hunter Black Out Black Out Menge - * + 799,00 € Entfernen -" at bounding box center [962, 249] width 497 height 319
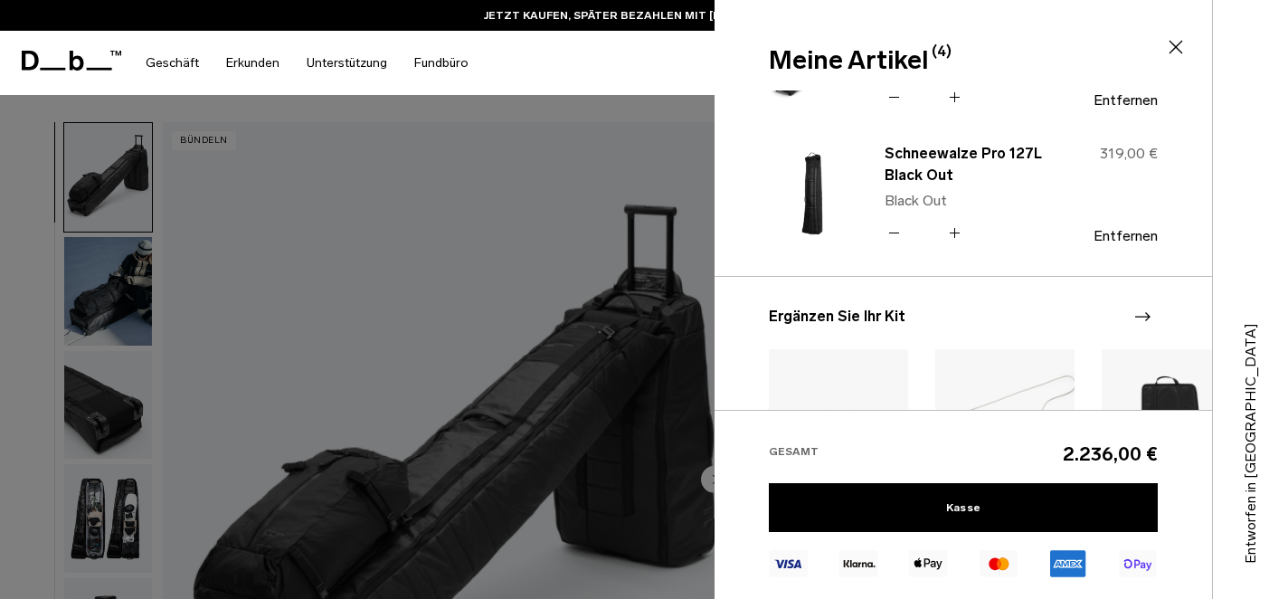
click at [892, 235] on icon at bounding box center [893, 233] width 17 height 26
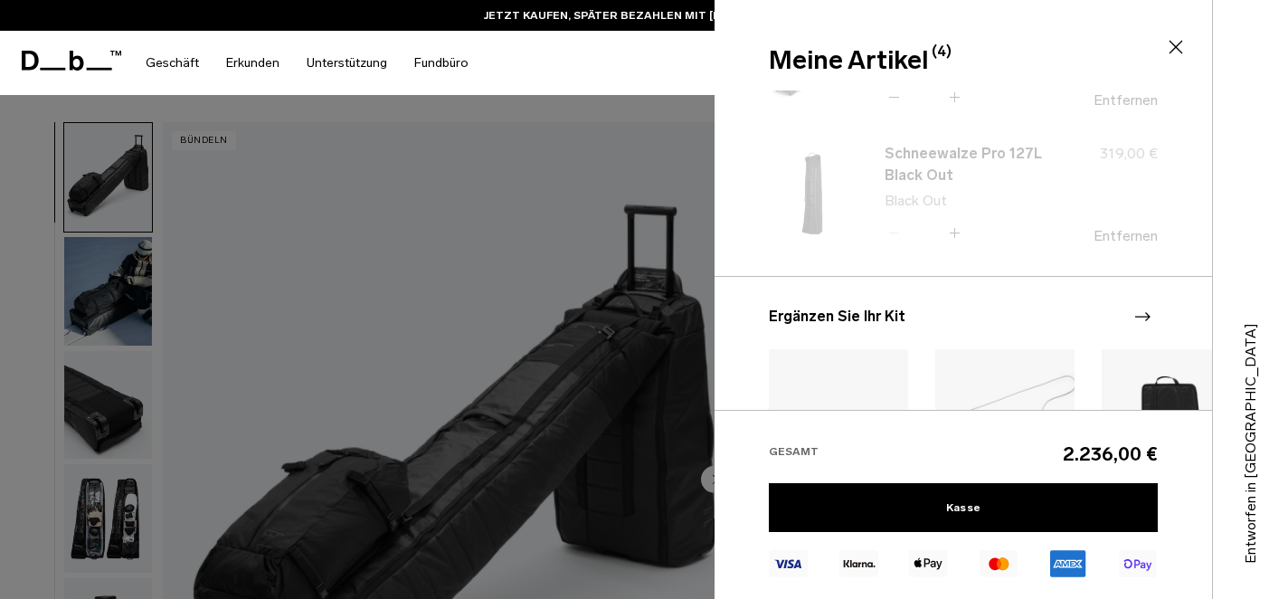
click at [892, 235] on div "Der Pow Hunter Black Out Black Out Menge - * + 799,00 € Entfernen -" at bounding box center [962, 249] width 497 height 319
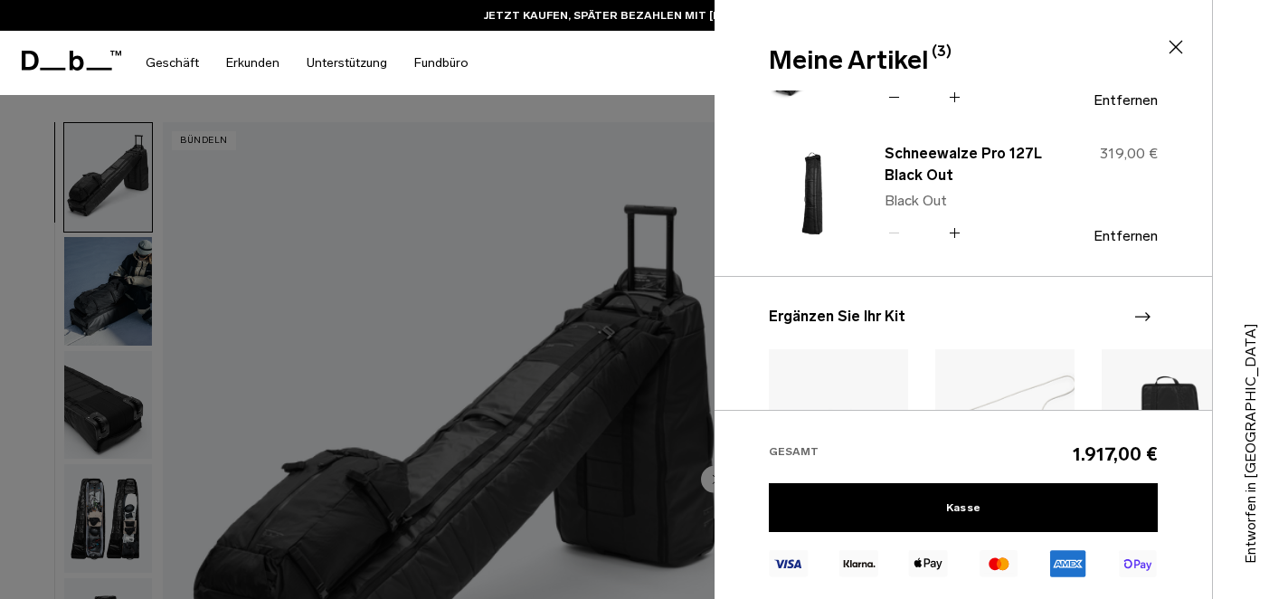
click at [1131, 244] on div "Schneewalze Pro 127L Black Out Black Out Menge - * + 319,00 € Entfernen" at bounding box center [1006, 193] width 302 height 107
click at [1131, 237] on font "Entfernen" at bounding box center [1125, 235] width 64 height 17
click at [1129, 226] on div "319,00 € Entfernen" at bounding box center [1100, 193] width 114 height 101
click at [1131, 234] on font "Entfernen" at bounding box center [1125, 235] width 64 height 17
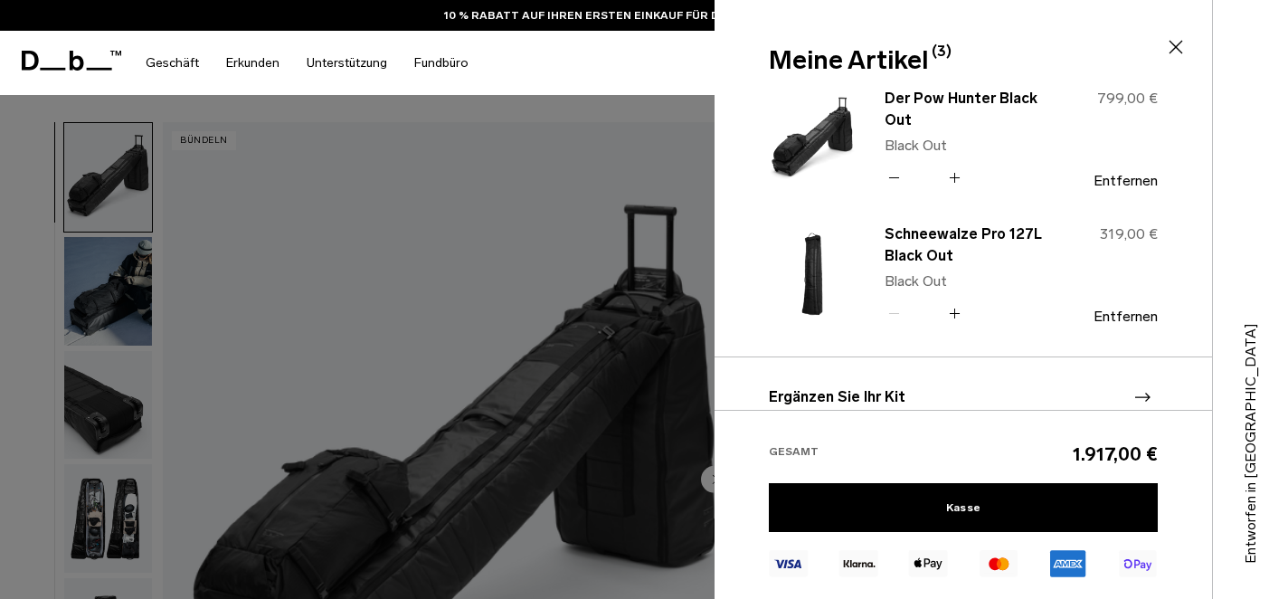
scroll to position [0, 0]
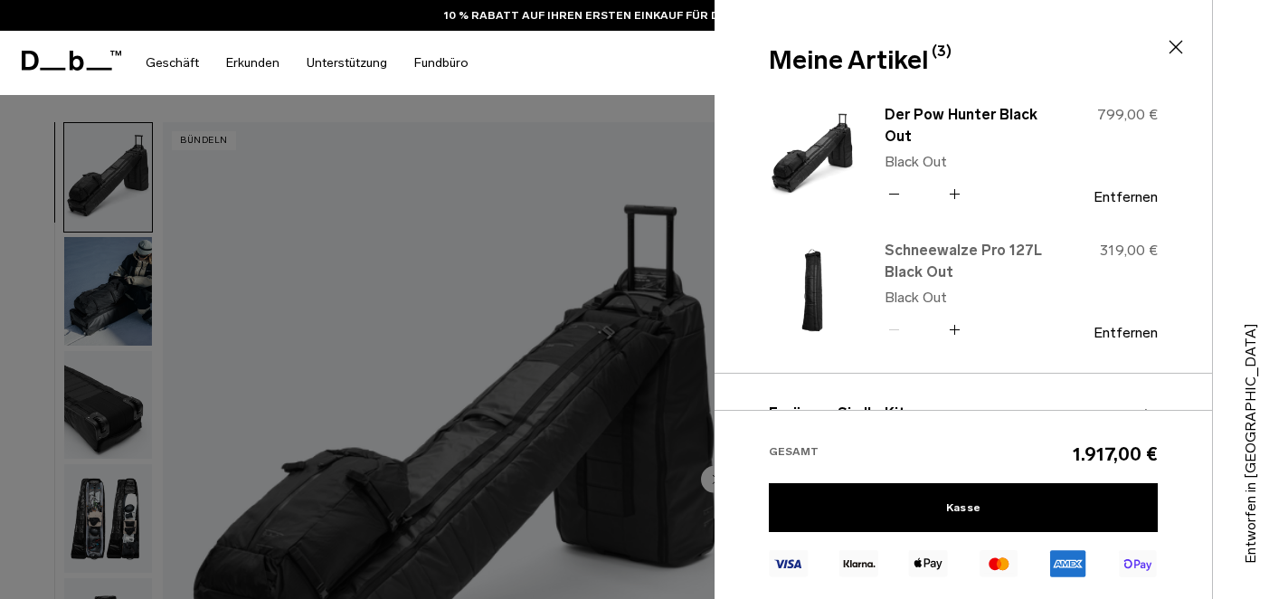
click at [926, 268] on font "Schneewalze Pro 127L Black Out" at bounding box center [962, 260] width 157 height 39
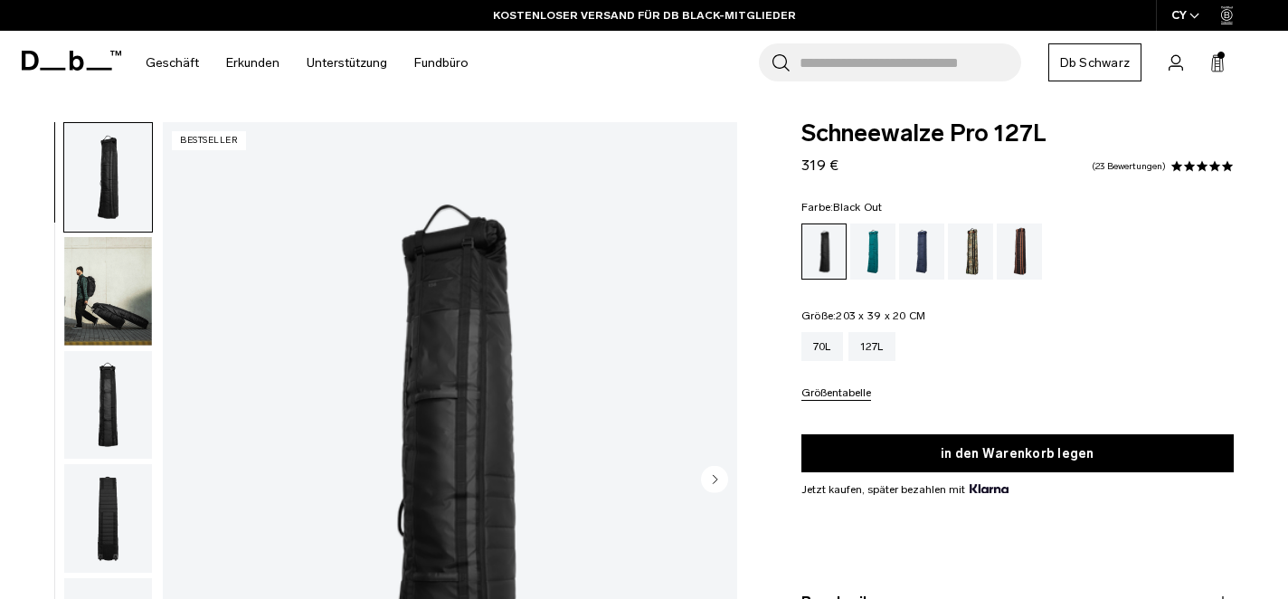
click at [1214, 57] on icon at bounding box center [1217, 63] width 14 height 18
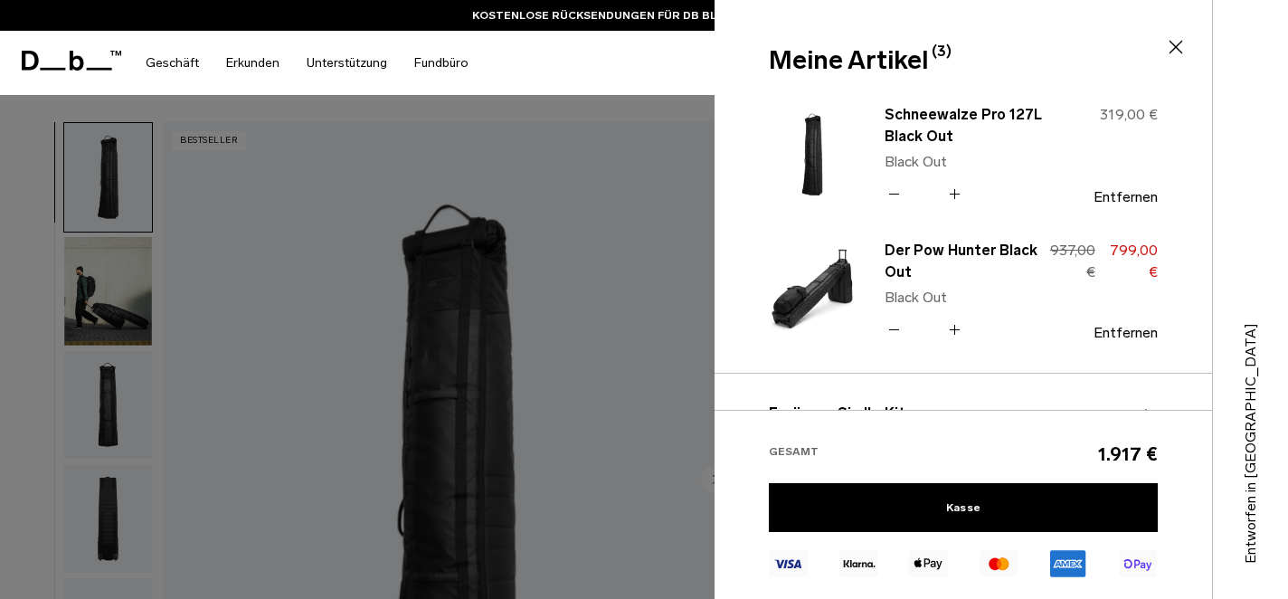
click at [893, 192] on icon at bounding box center [893, 194] width 17 height 26
click at [1130, 194] on font "Entfernen" at bounding box center [1125, 196] width 64 height 17
click at [915, 137] on font "Schneewalze Pro 127L Black Out" at bounding box center [962, 125] width 157 height 39
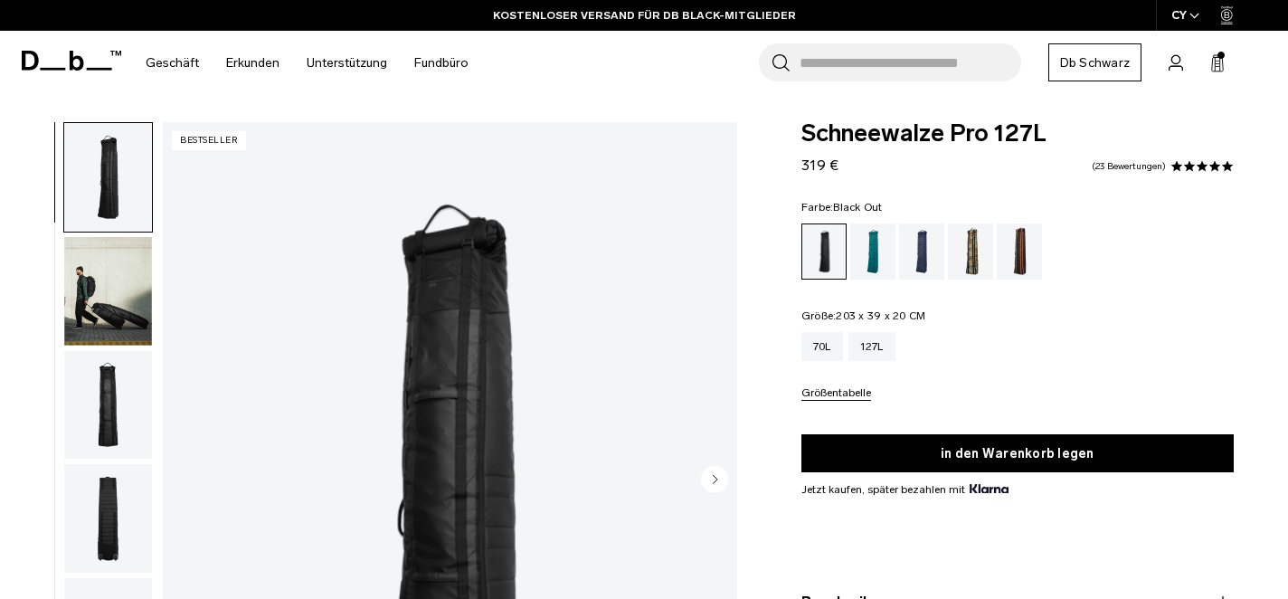
click at [1211, 65] on icon at bounding box center [1217, 63] width 14 height 18
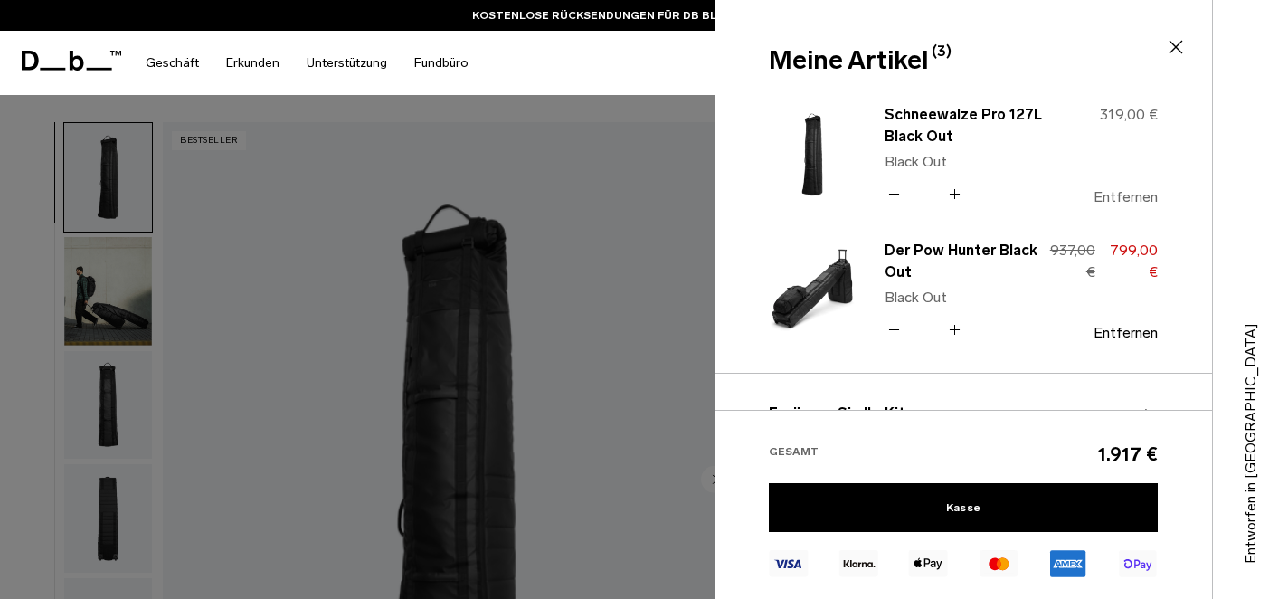
click at [1119, 194] on font "Entfernen" at bounding box center [1125, 196] width 64 height 17
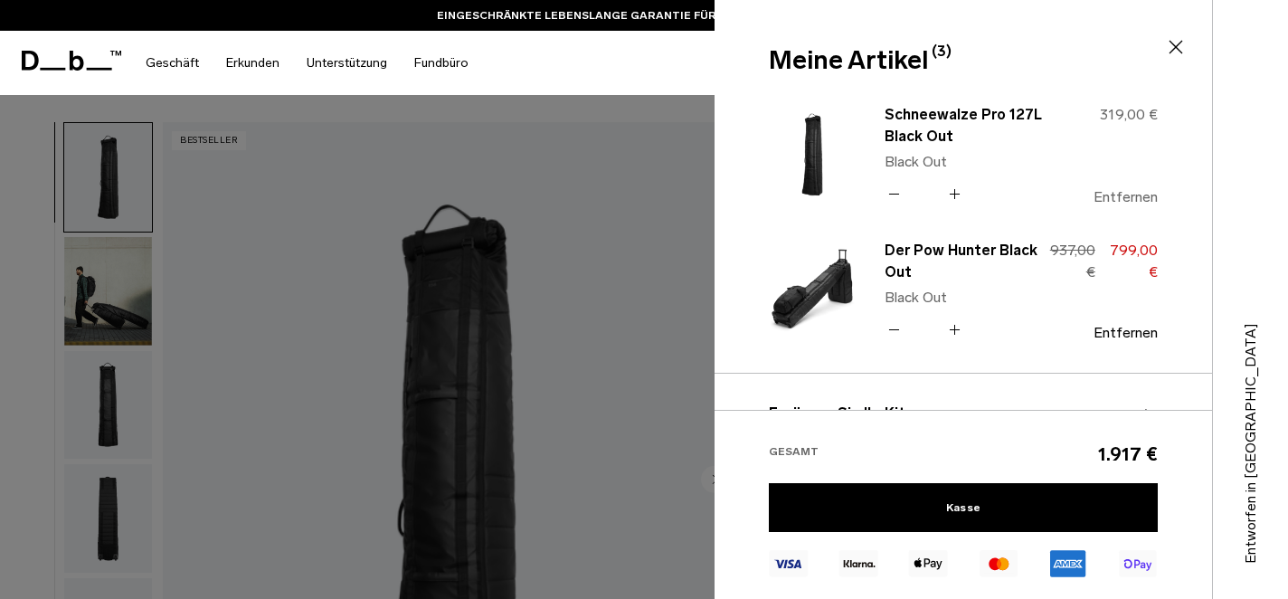
click at [1119, 194] on font "Entfernen" at bounding box center [1125, 196] width 64 height 17
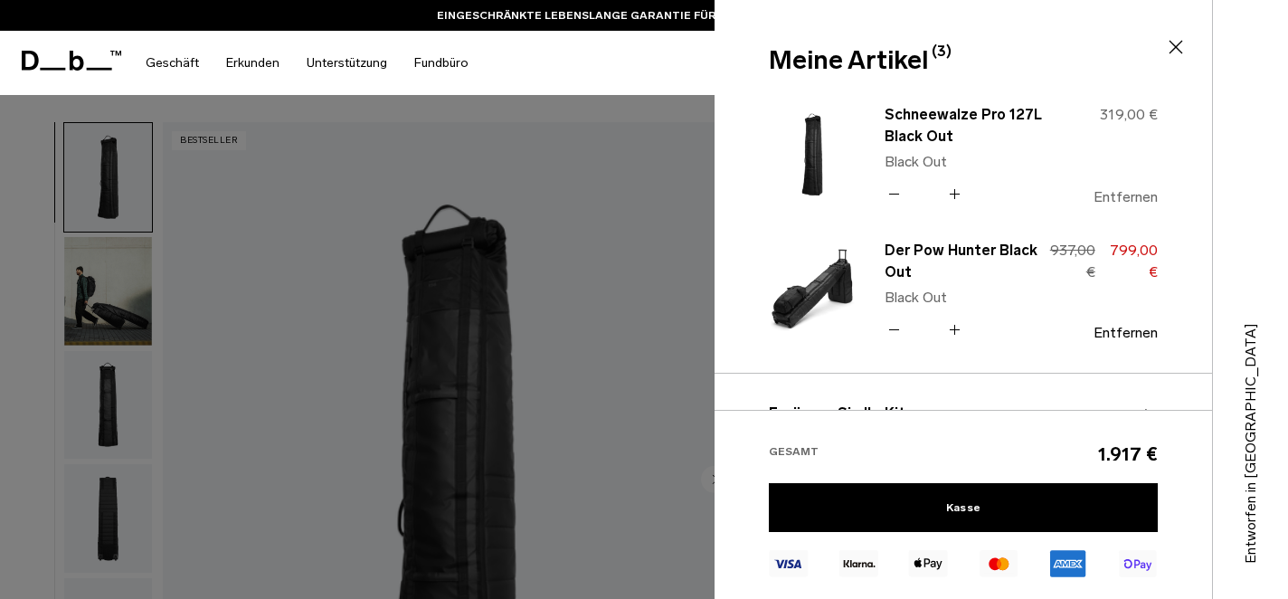
click at [1119, 194] on font "Entfernen" at bounding box center [1125, 196] width 64 height 17
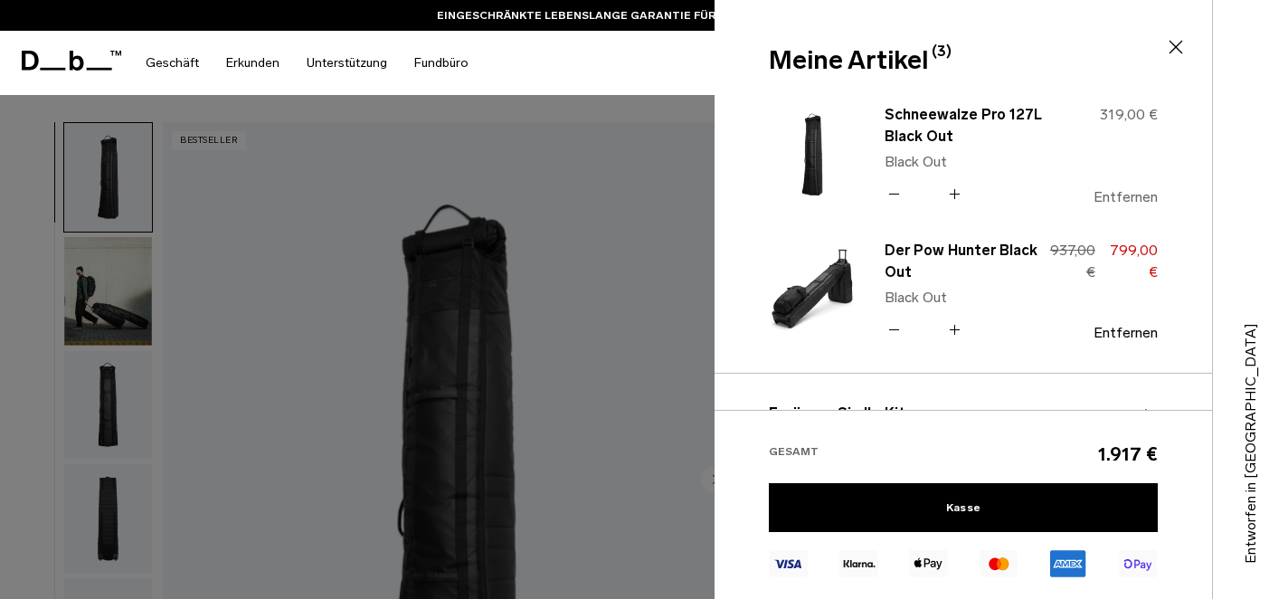
click at [1119, 194] on font "Entfernen" at bounding box center [1125, 196] width 64 height 17
click at [1123, 114] on font "319,00 €" at bounding box center [1129, 114] width 58 height 17
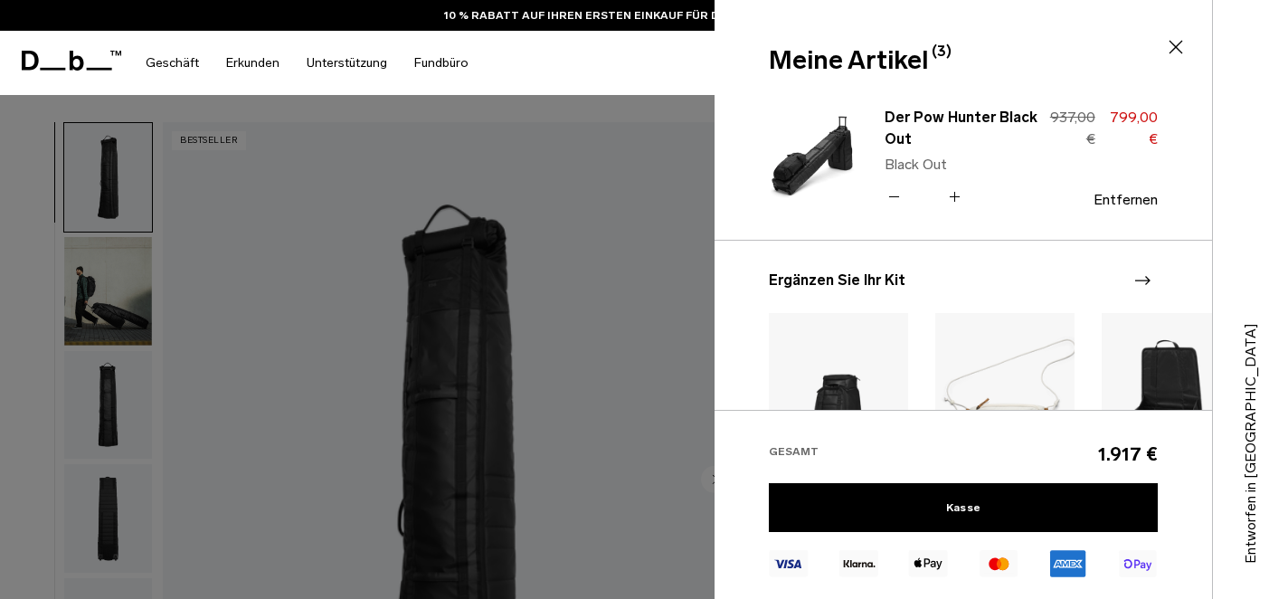
scroll to position [37, 0]
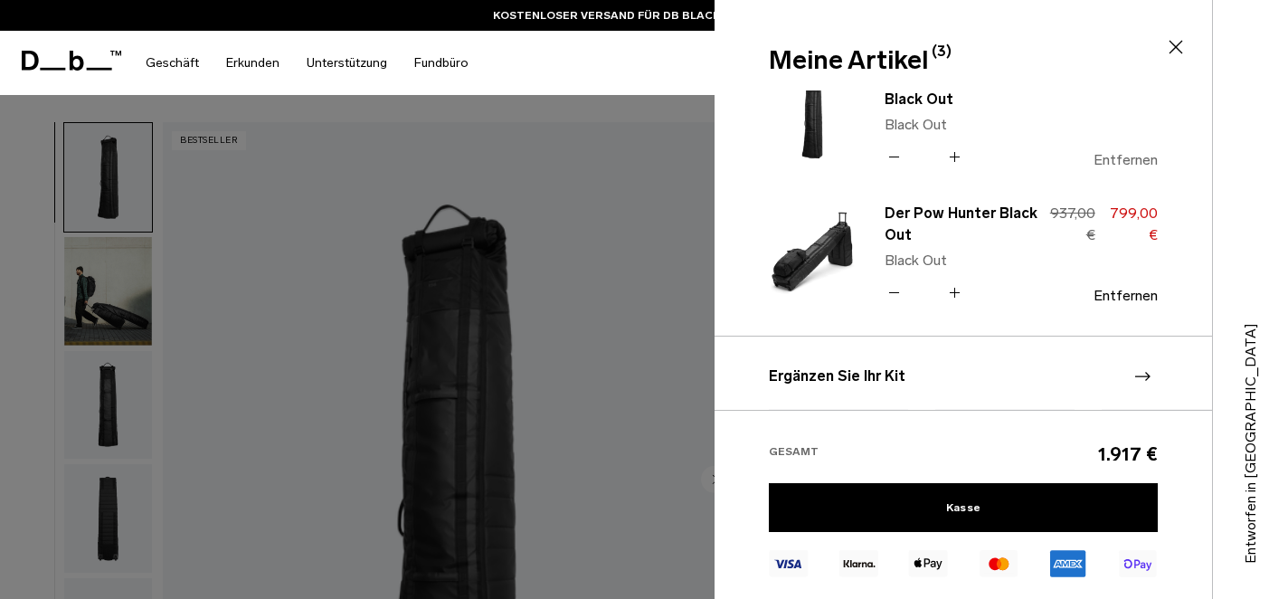
click at [1125, 158] on font "Entfernen" at bounding box center [1125, 159] width 64 height 17
click at [896, 155] on icon at bounding box center [893, 157] width 17 height 26
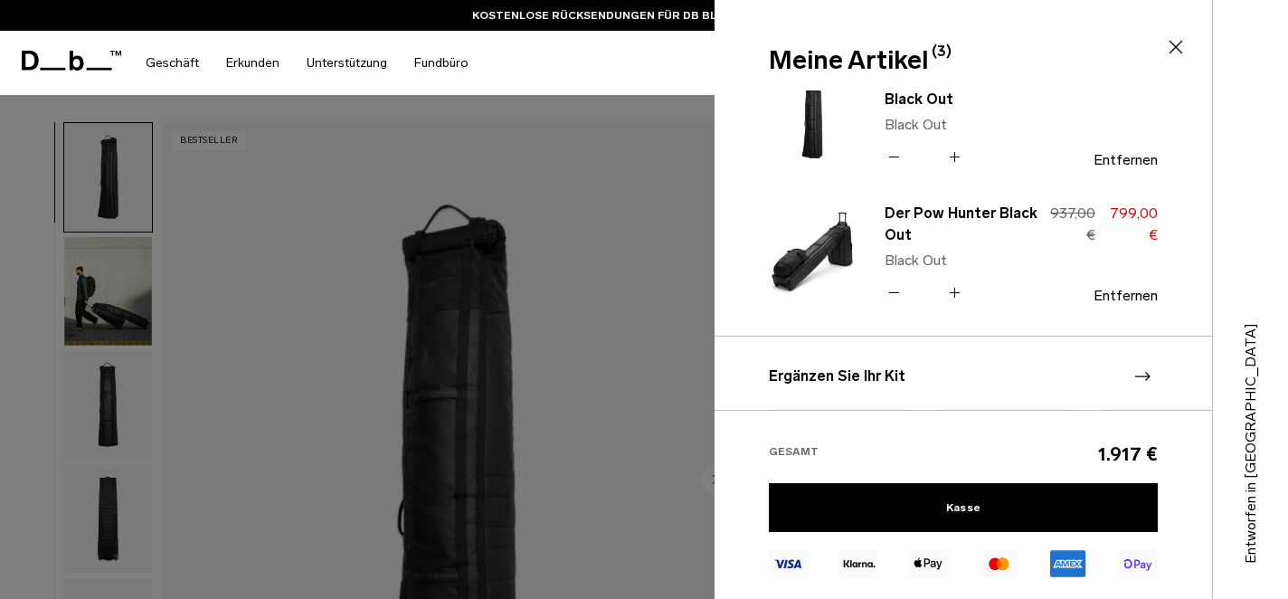
click at [896, 155] on icon at bounding box center [893, 157] width 17 height 26
click at [817, 121] on img at bounding box center [812, 117] width 87 height 107
click at [890, 158] on icon at bounding box center [893, 157] width 17 height 26
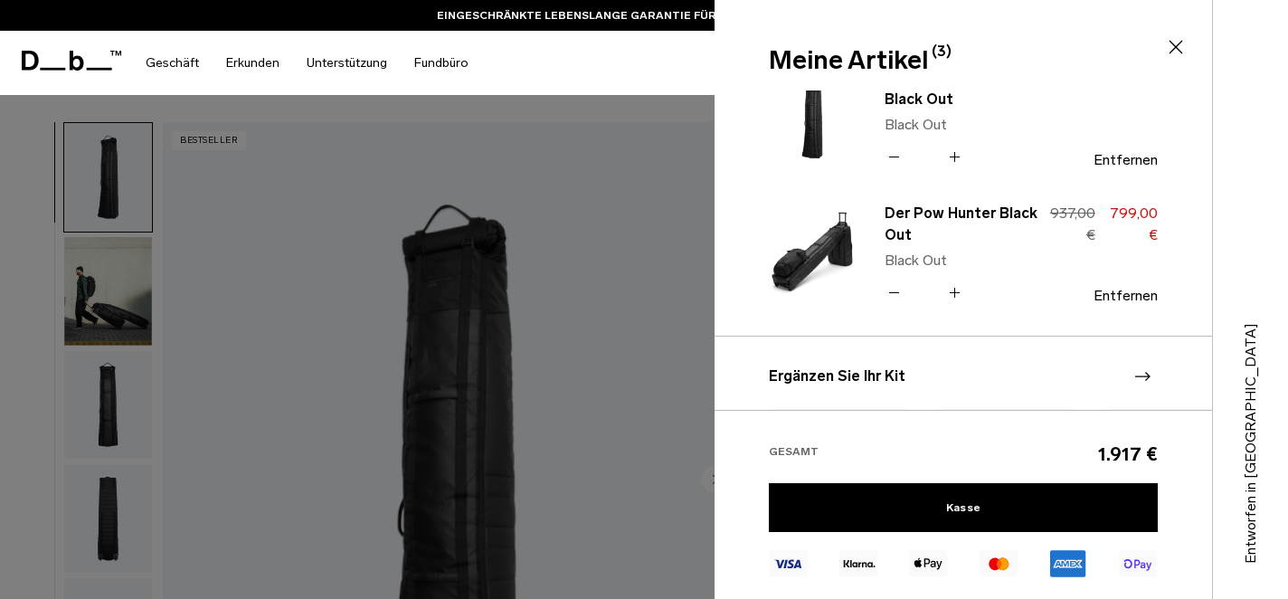
click at [890, 158] on icon at bounding box center [893, 157] width 17 height 26
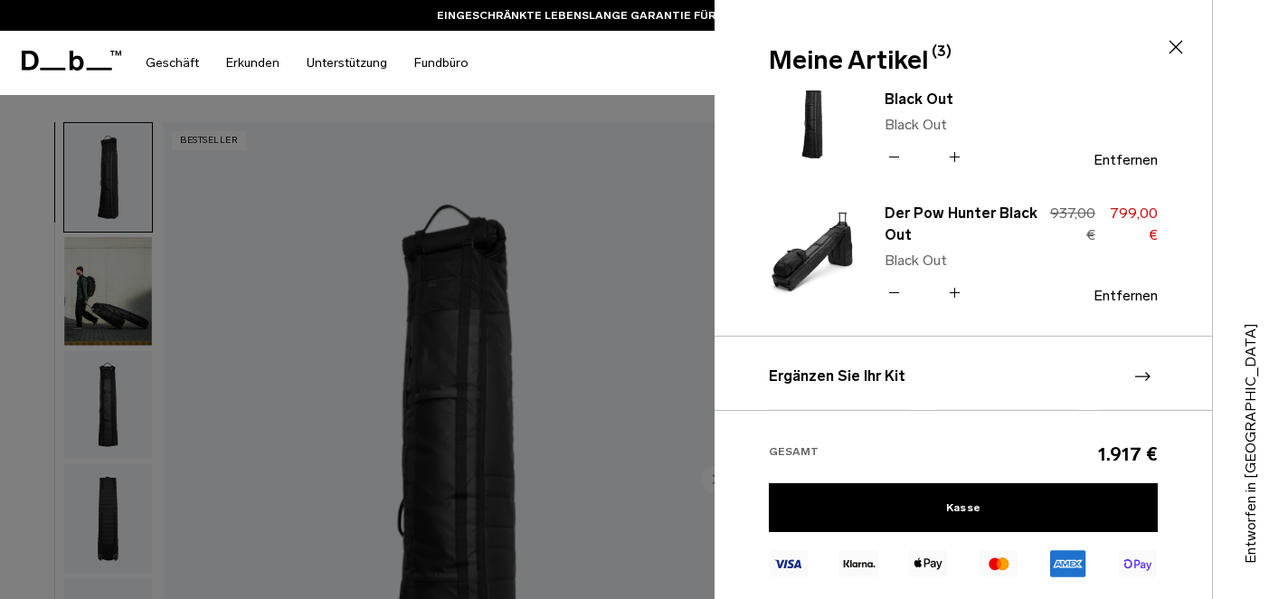
click at [890, 158] on icon at bounding box center [893, 157] width 17 height 26
click at [1174, 41] on icon at bounding box center [1176, 47] width 22 height 22
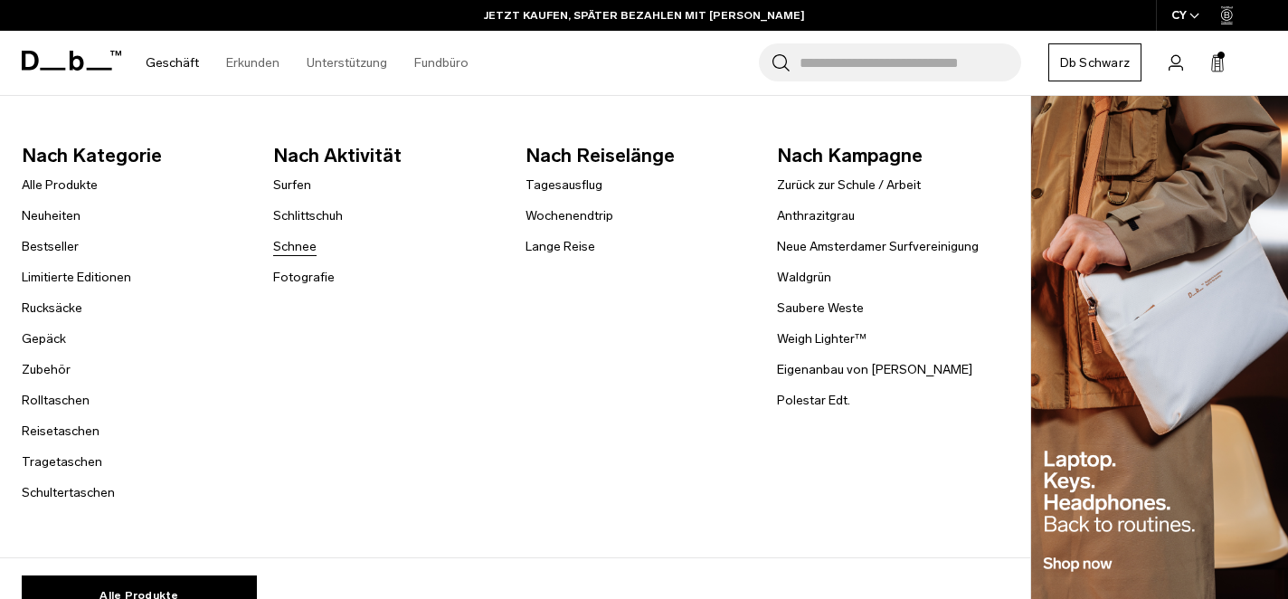
click at [296, 241] on font "Schnee" at bounding box center [294, 246] width 43 height 15
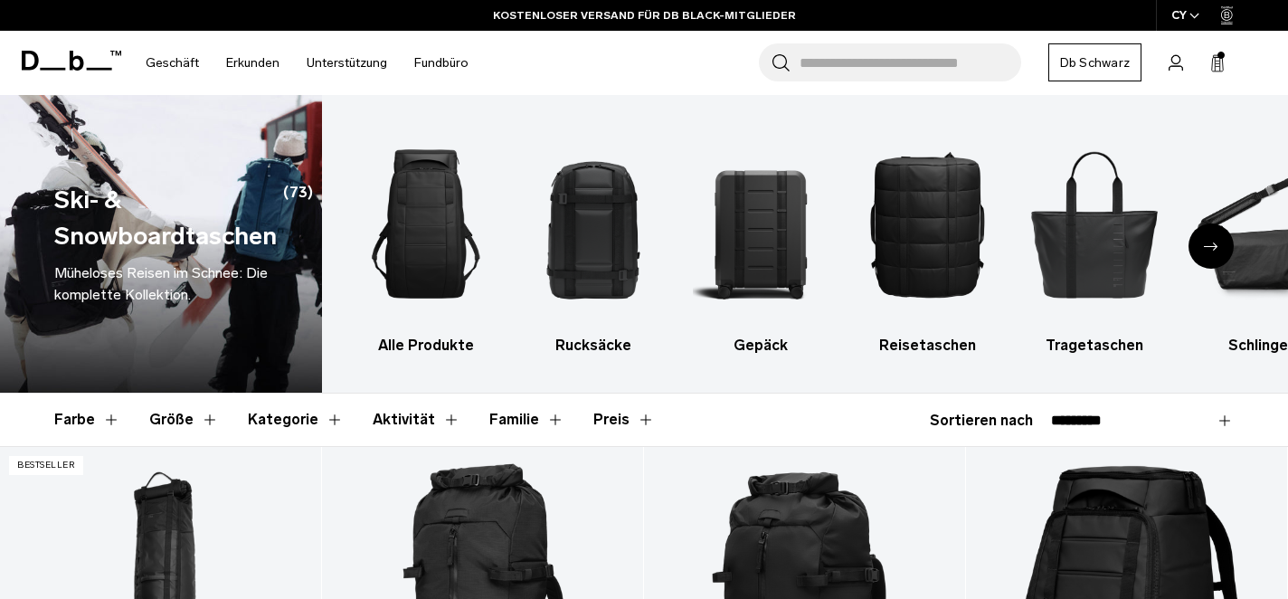
click at [839, 55] on input "Suche nach Taschen, Gepäck..." at bounding box center [910, 62] width 222 height 38
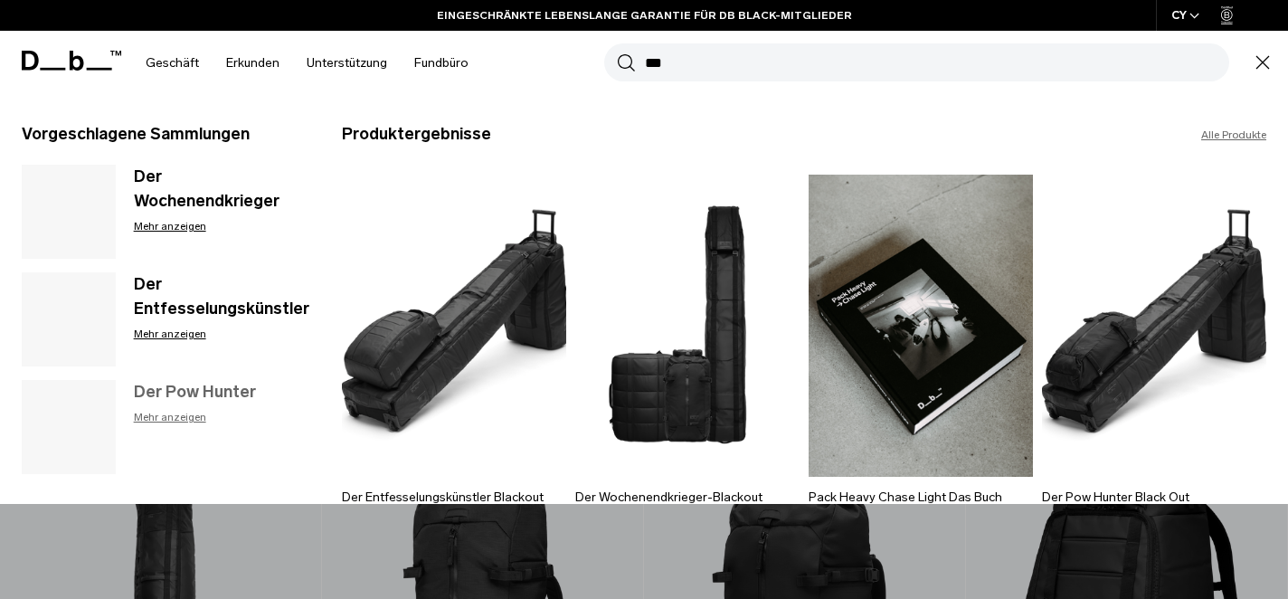
type input "***"
click at [196, 391] on font "Der Pow Hunter" at bounding box center [195, 392] width 122 height 20
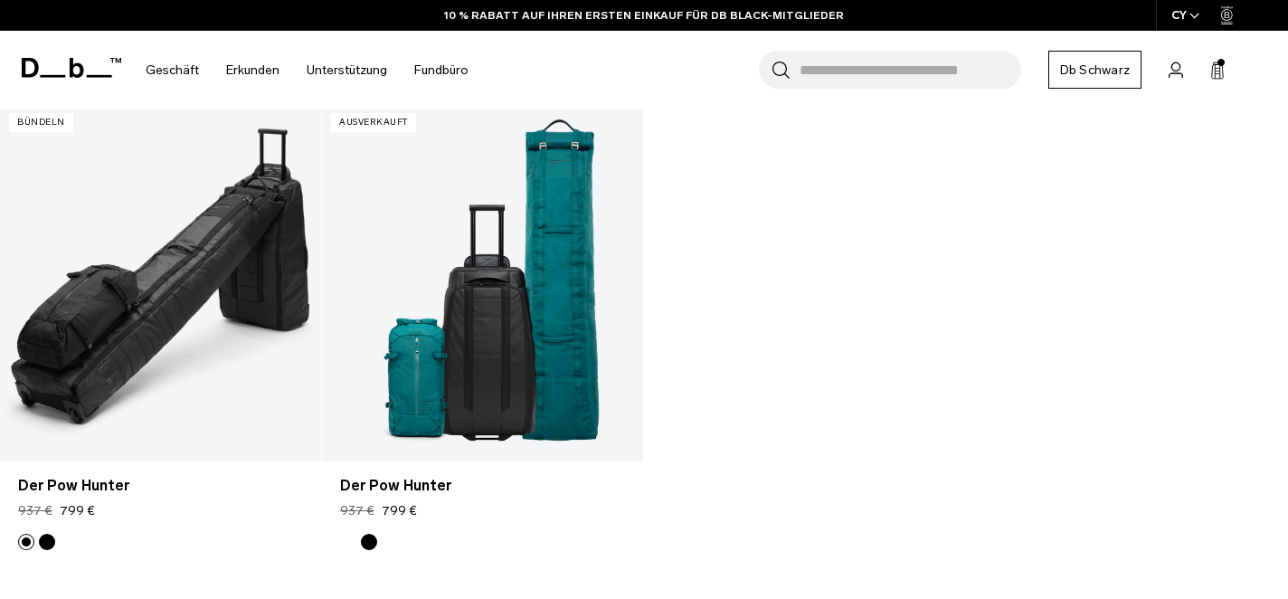
scroll to position [543, 0]
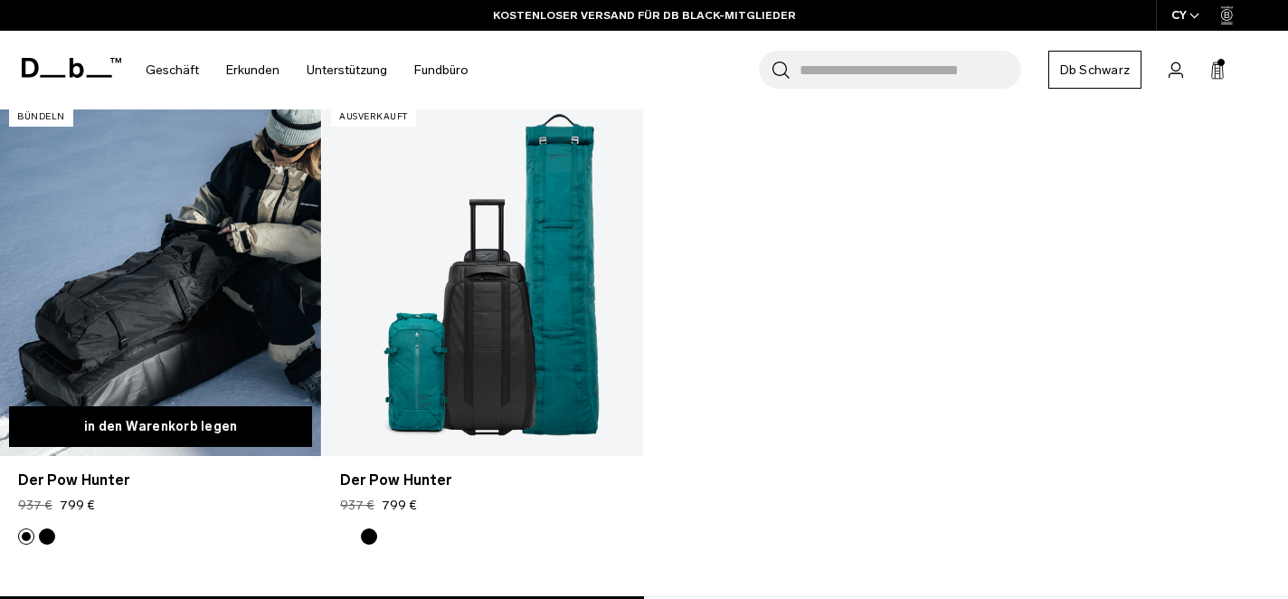
click at [161, 420] on font "in den Warenkorb legen" at bounding box center [161, 426] width 154 height 15
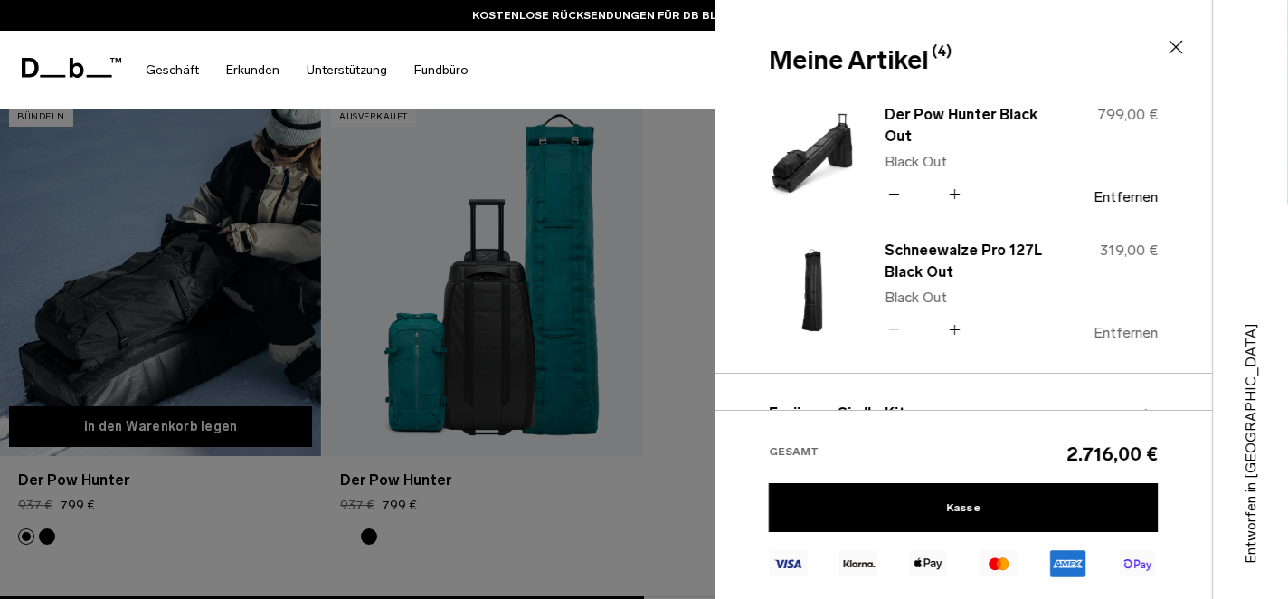
click at [1119, 330] on font "Entfernen" at bounding box center [1125, 332] width 64 height 17
click at [635, 66] on div "Suche nach Taschen, Gepäck... Suchen Close Trendprodukte Alle Produkte Hugger R…" at bounding box center [877, 70] width 791 height 79
click at [481, 551] on div at bounding box center [644, 299] width 1288 height 599
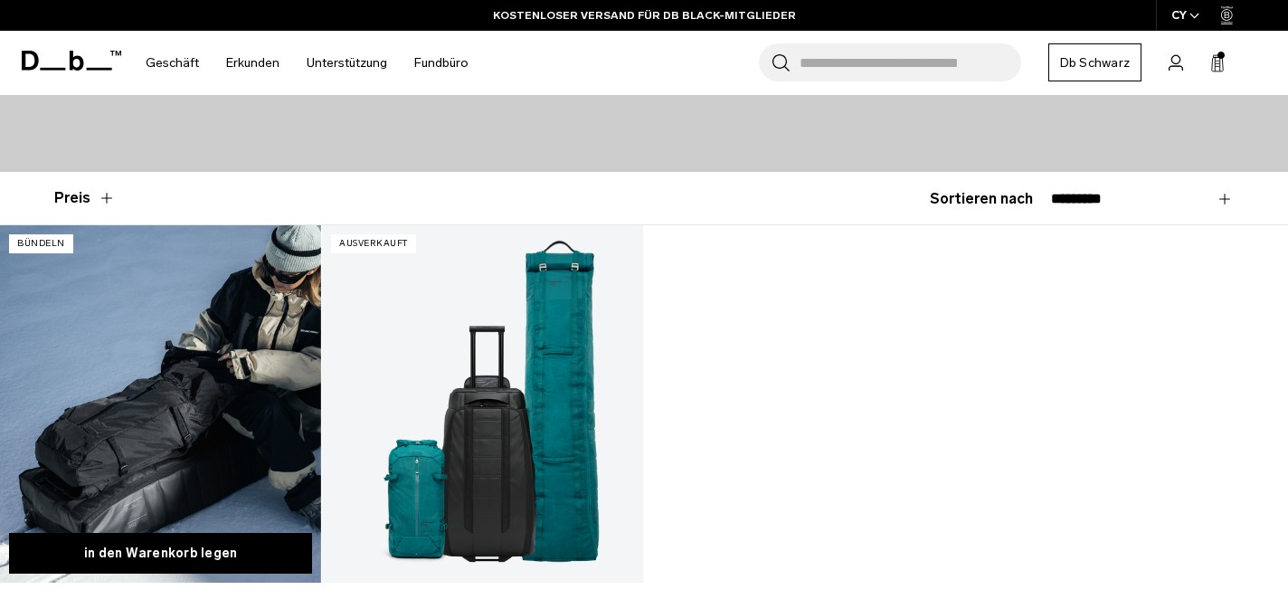
scroll to position [0, 0]
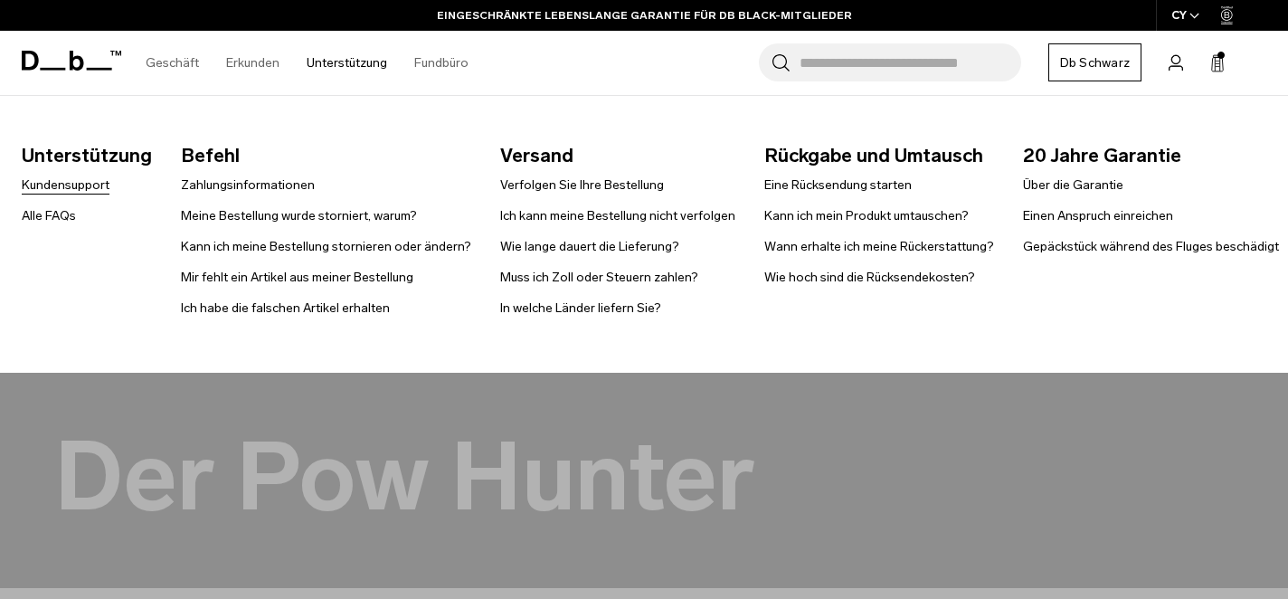
click at [50, 178] on font "Kundensupport" at bounding box center [66, 184] width 88 height 15
